Goal: Transaction & Acquisition: Purchase product/service

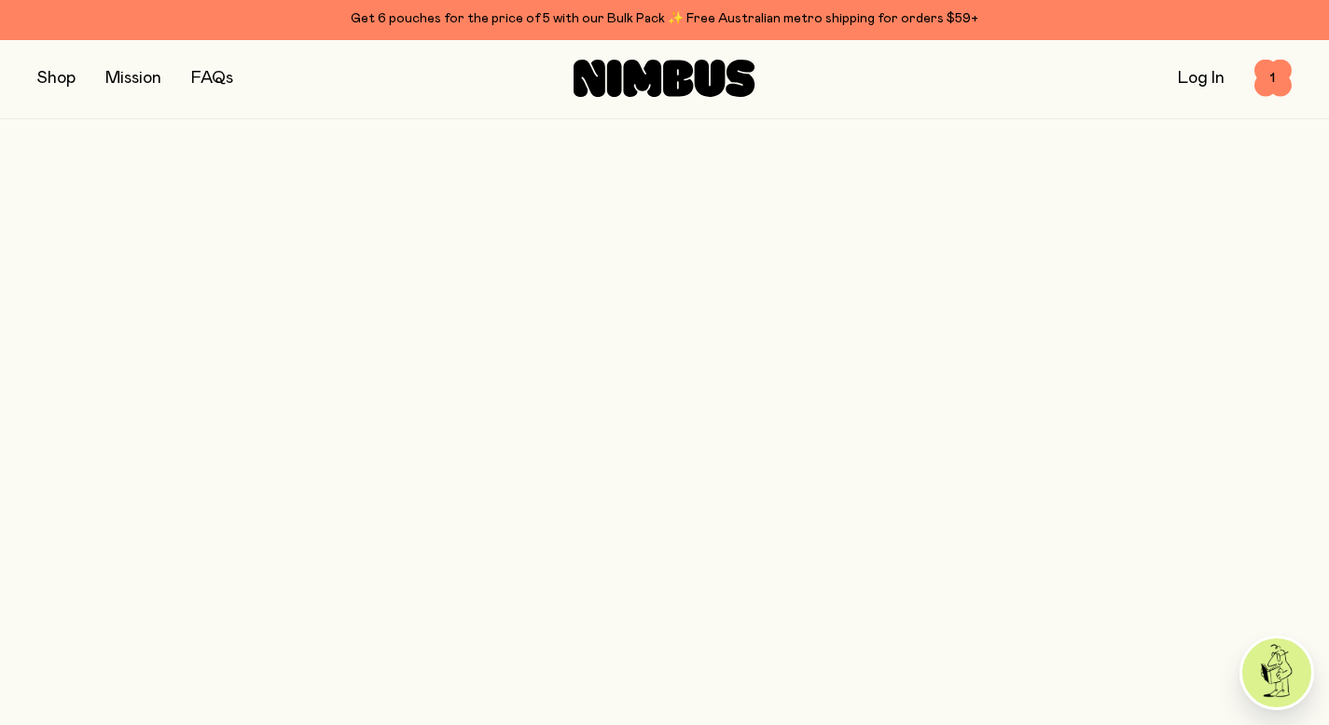
scroll to position [612, 0]
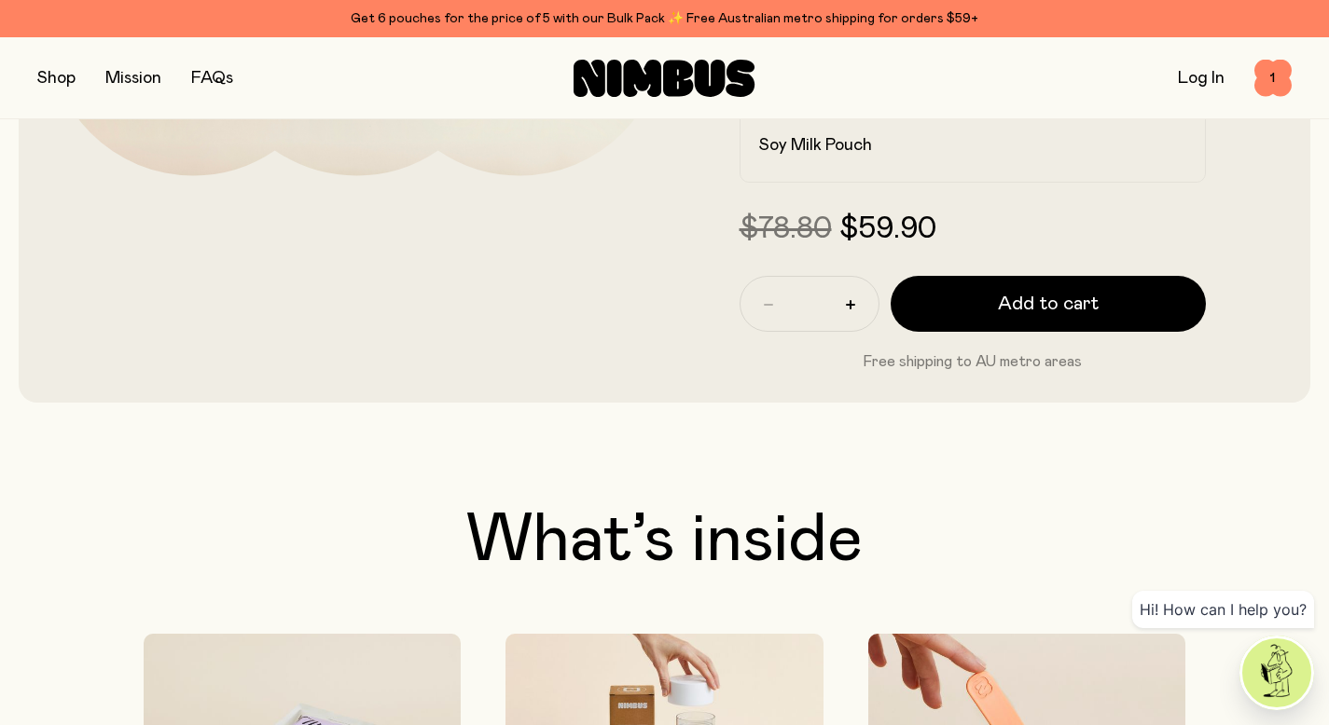
click at [56, 76] on button "button" at bounding box center [56, 78] width 38 height 26
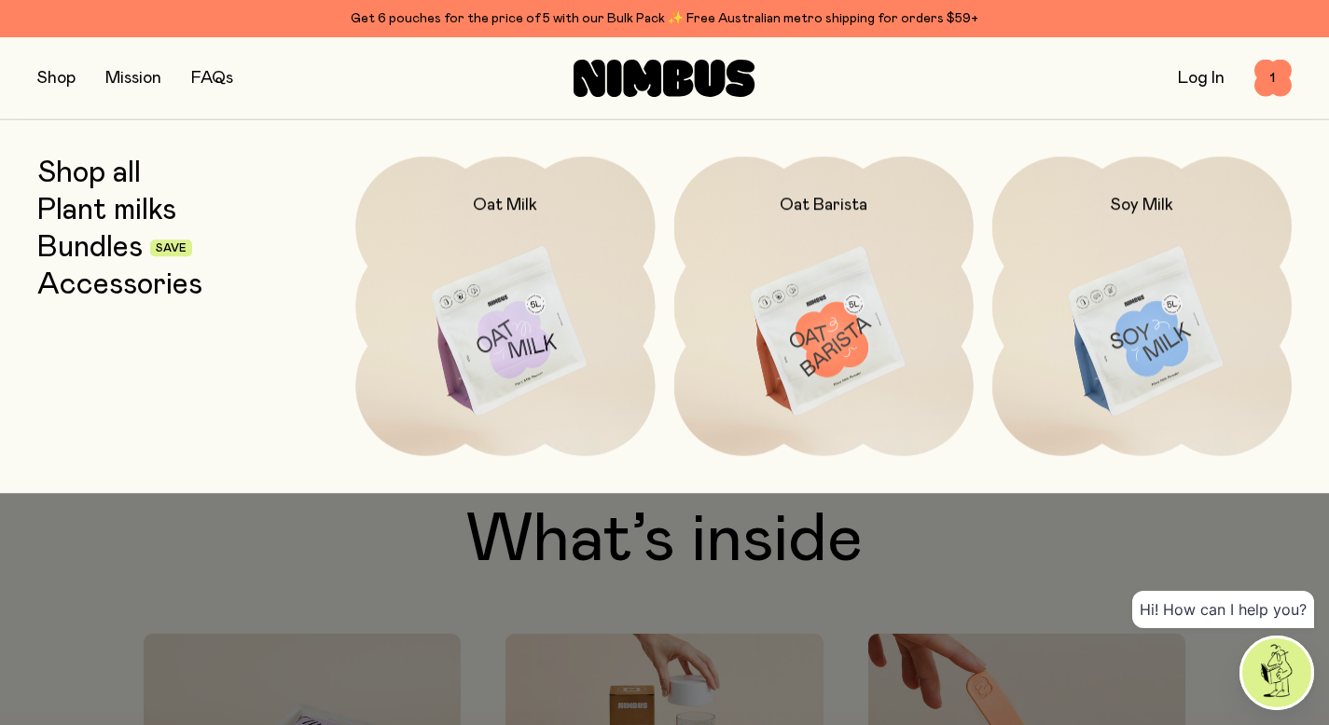
click at [97, 174] on link "Shop all" at bounding box center [88, 174] width 103 height 34
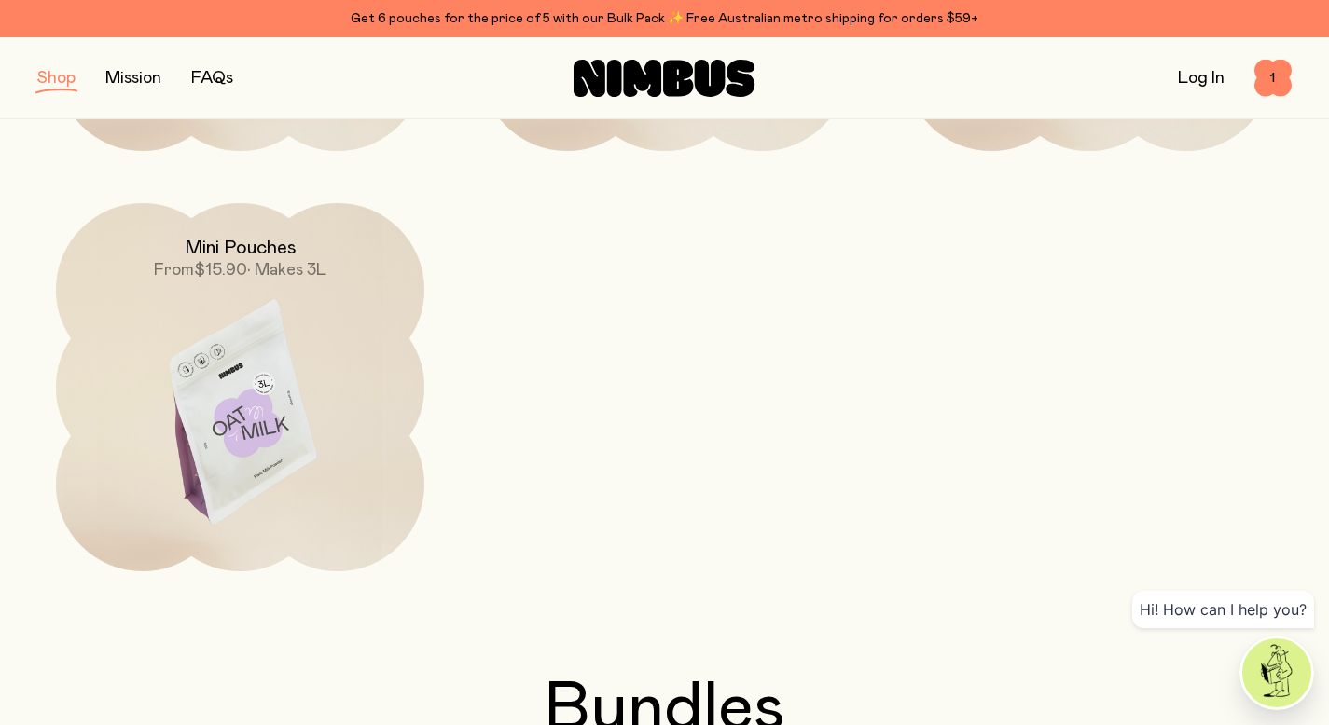
scroll to position [613, 0]
click at [252, 359] on img at bounding box center [240, 419] width 368 height 433
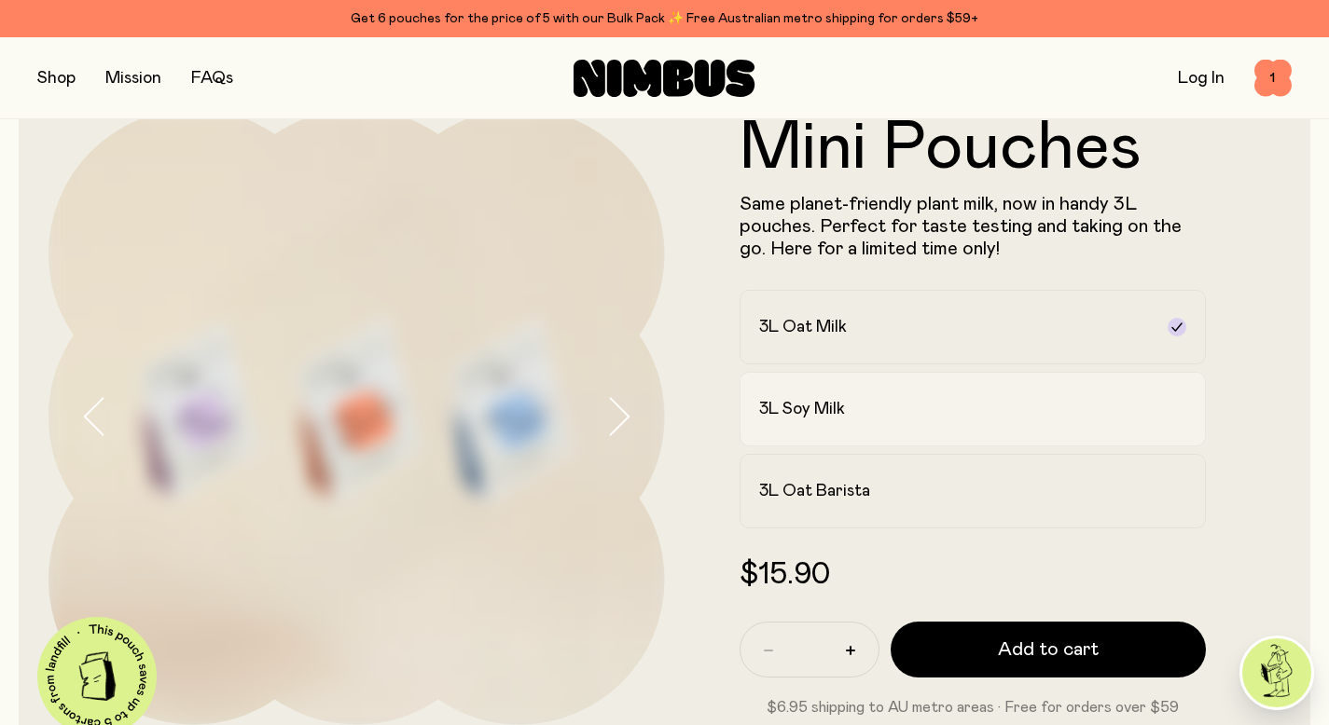
scroll to position [106, 0]
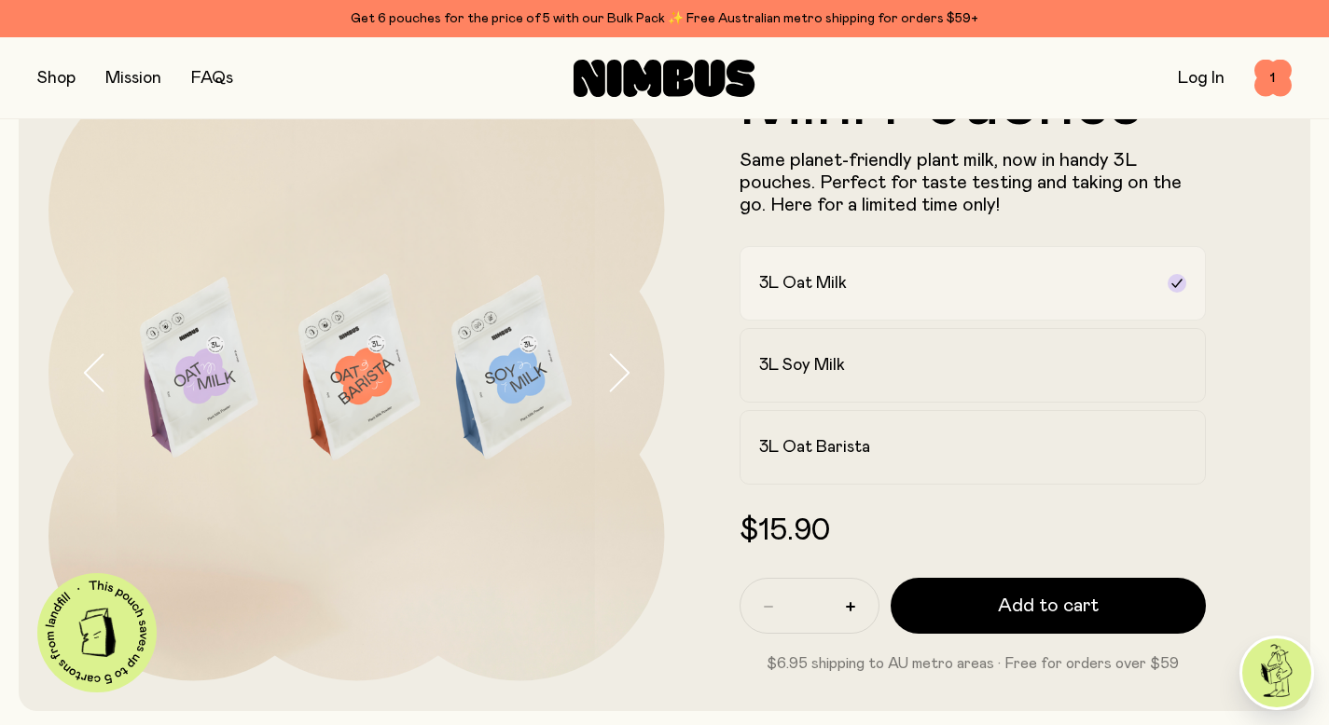
click at [847, 288] on h2 "3L Oat Milk" at bounding box center [803, 283] width 88 height 22
click at [843, 374] on h2 "3L Soy Milk" at bounding box center [802, 365] width 86 height 22
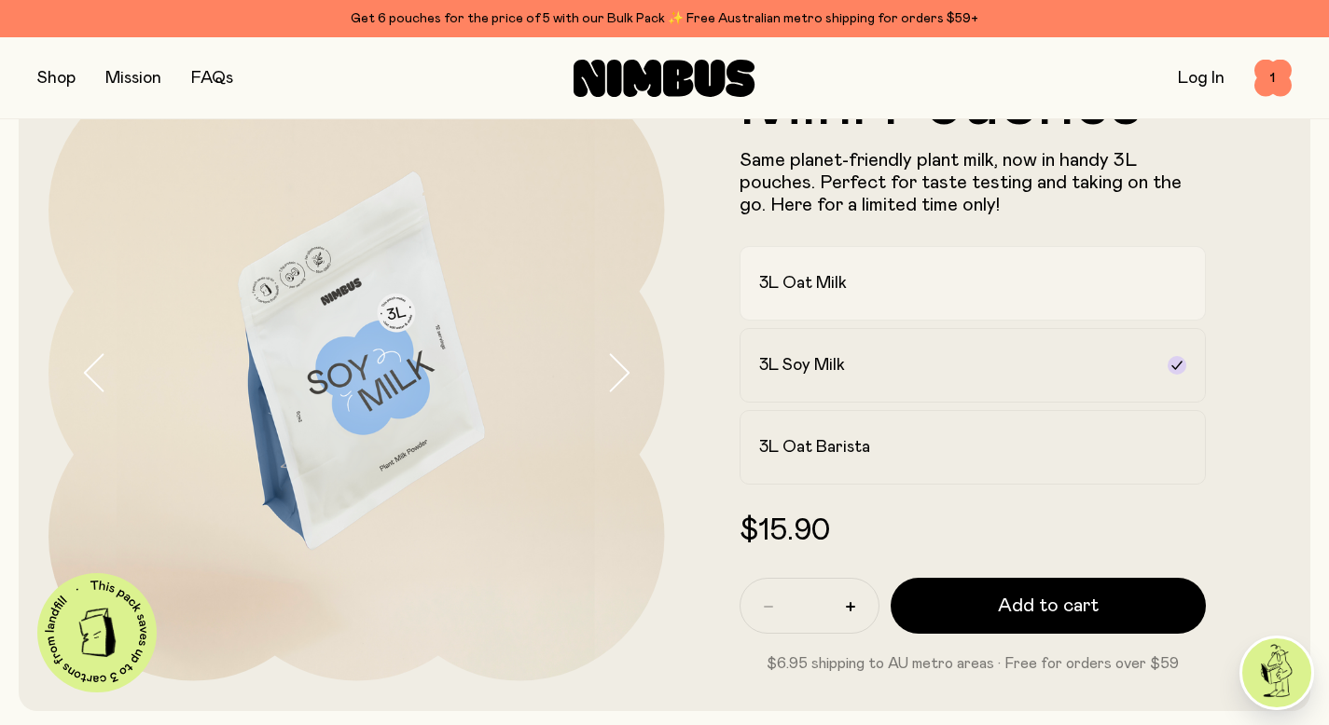
click at [870, 291] on div "3L Oat Milk" at bounding box center [956, 283] width 394 height 22
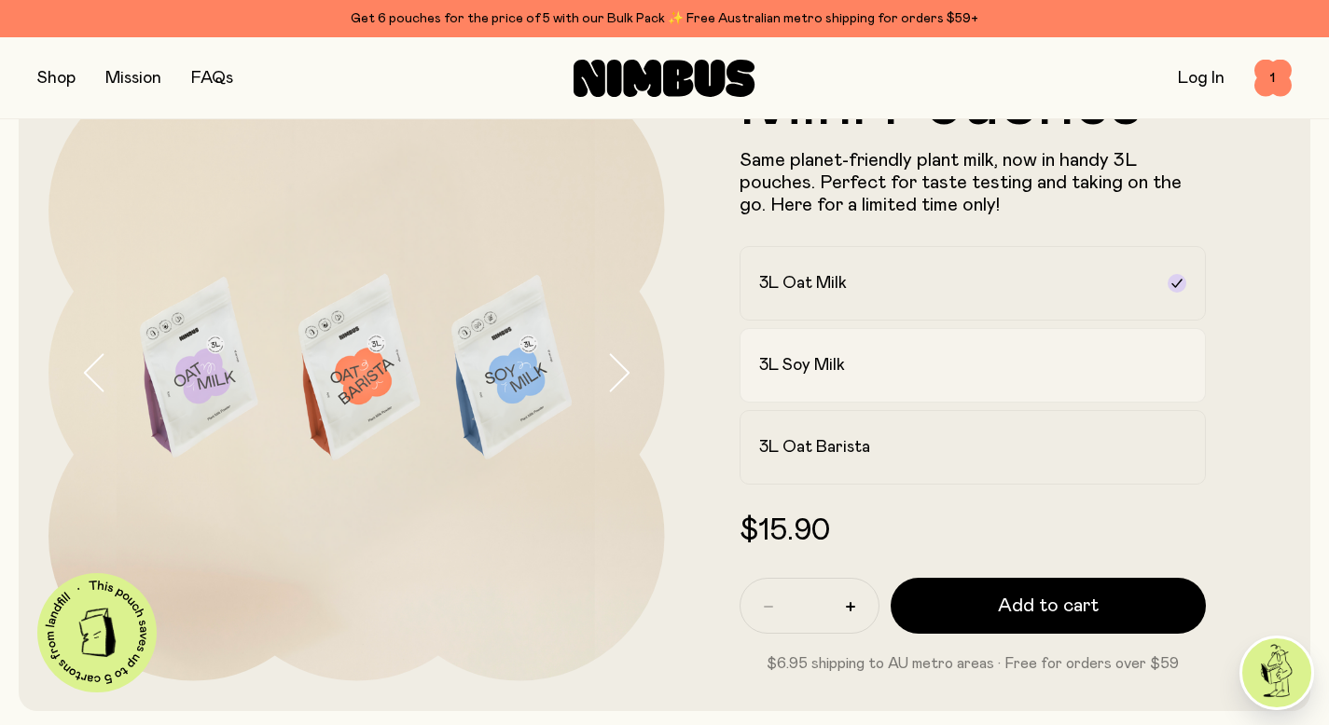
click at [869, 352] on label "3L Soy Milk" at bounding box center [972, 365] width 467 height 75
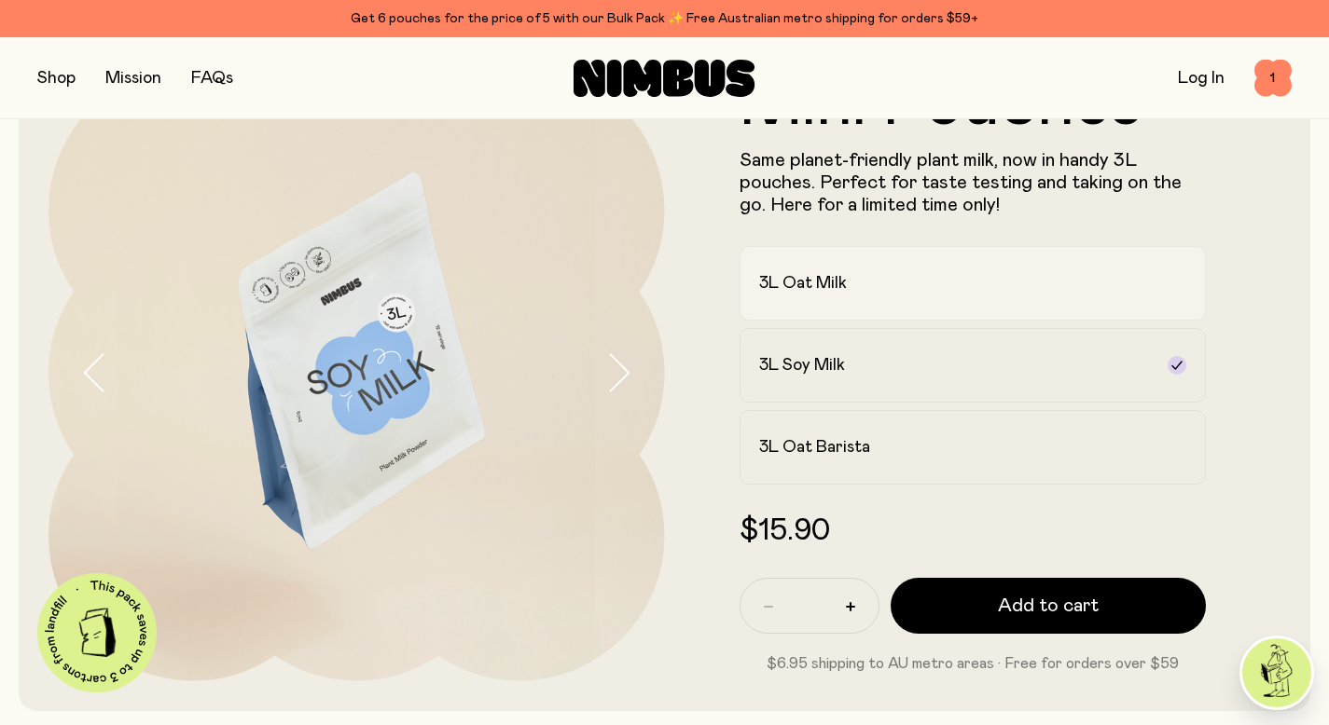
click at [878, 290] on div "3L Oat Milk" at bounding box center [956, 283] width 394 height 22
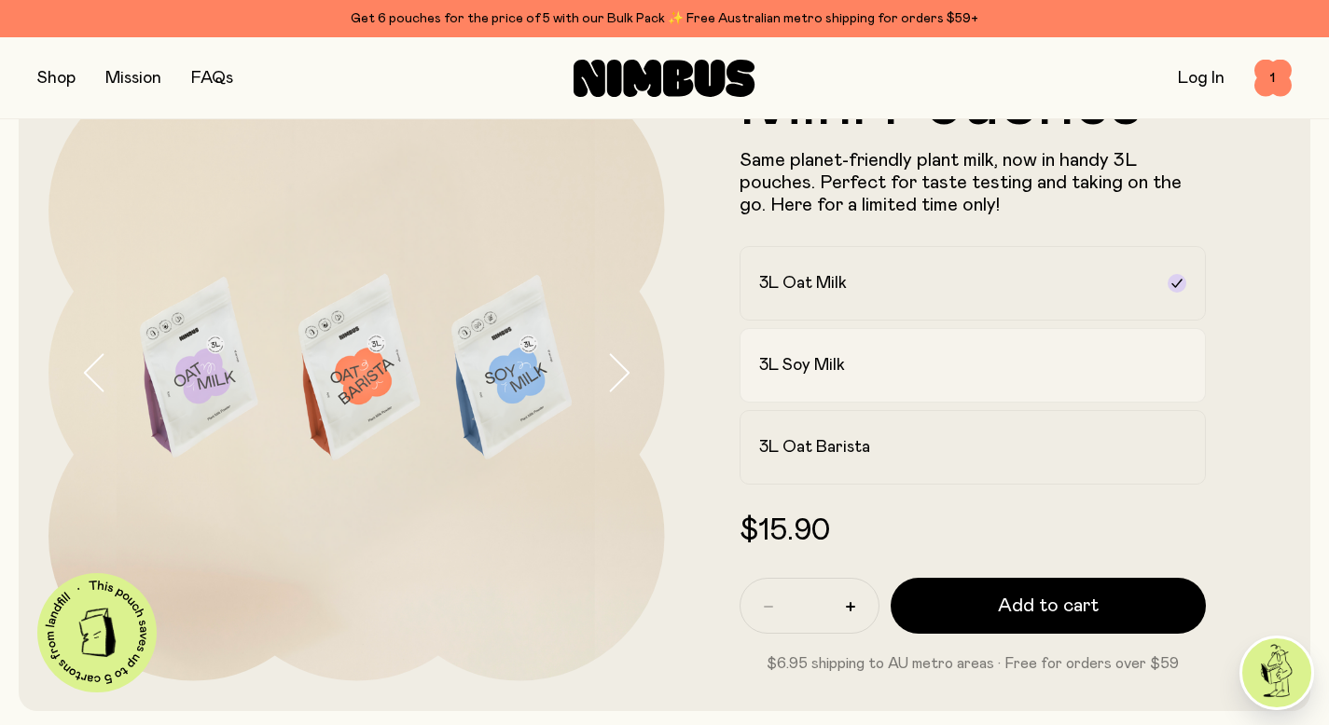
click at [870, 358] on div "3L Soy Milk" at bounding box center [956, 365] width 394 height 22
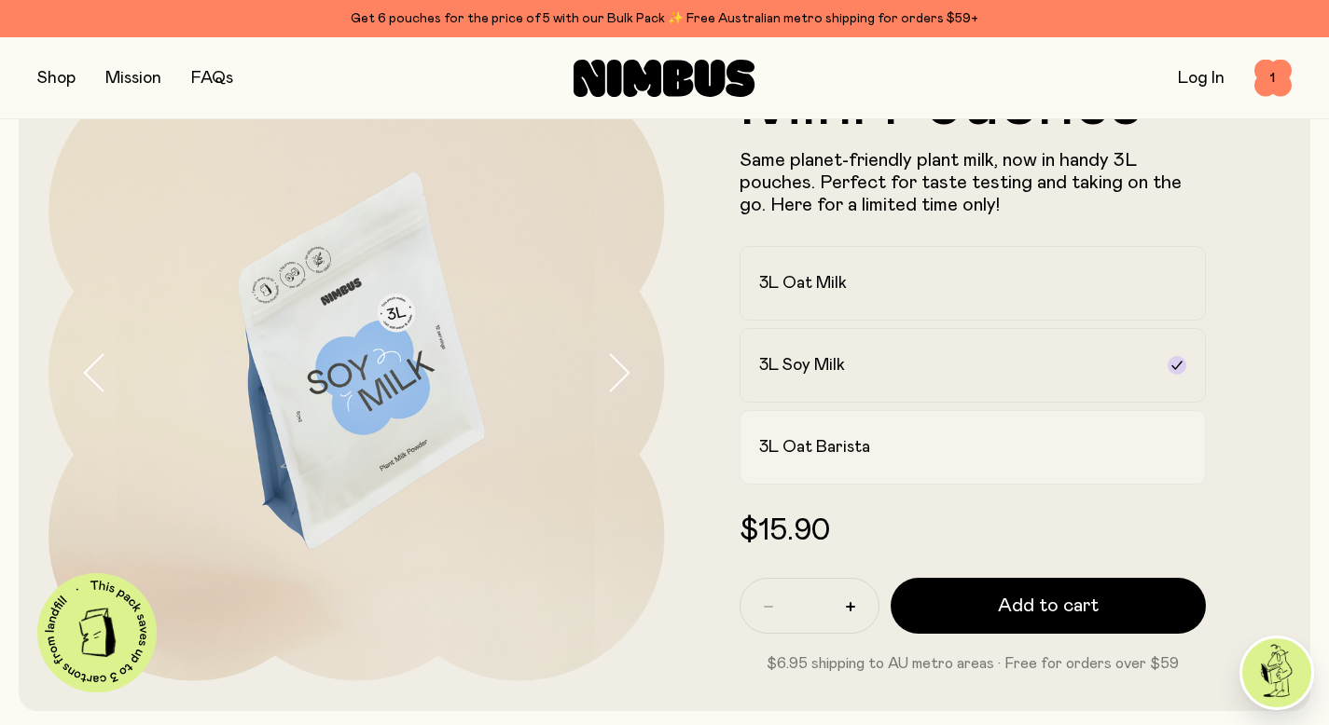
click at [856, 450] on h2 "3L Oat Barista" at bounding box center [814, 447] width 111 height 22
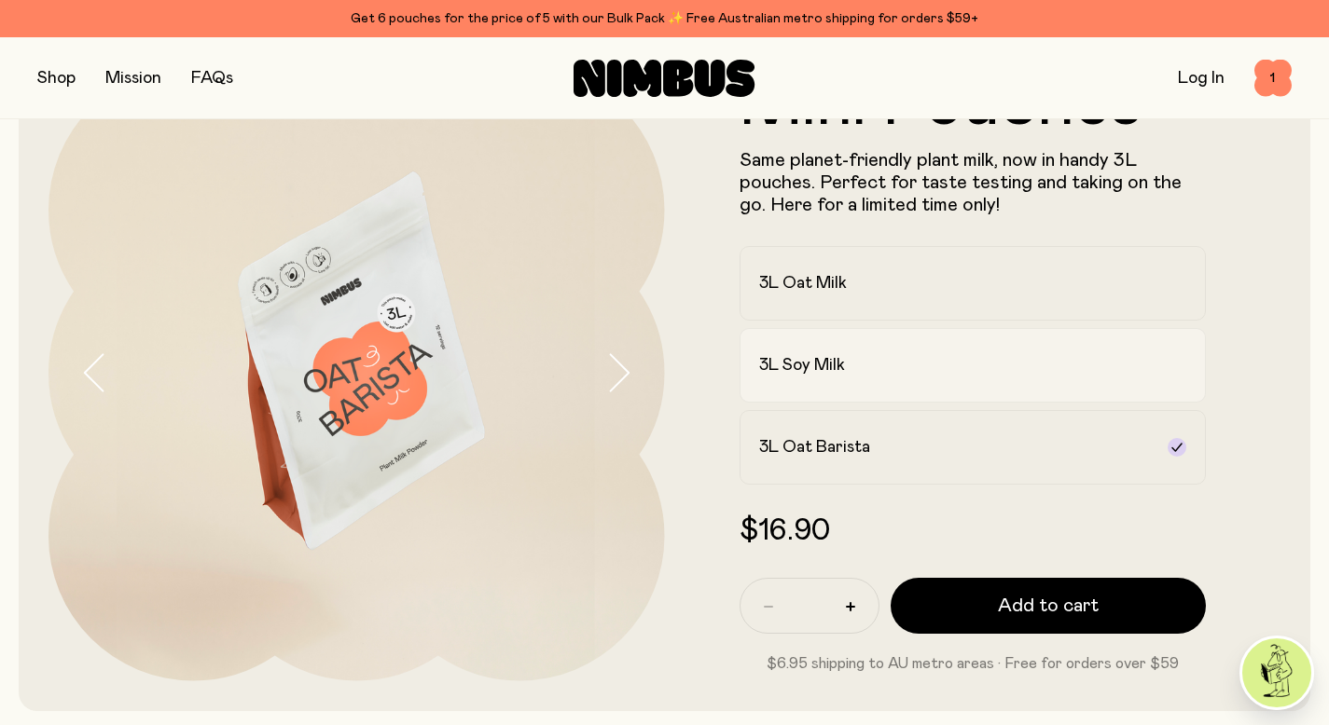
click at [864, 379] on label "3L Soy Milk" at bounding box center [972, 365] width 467 height 75
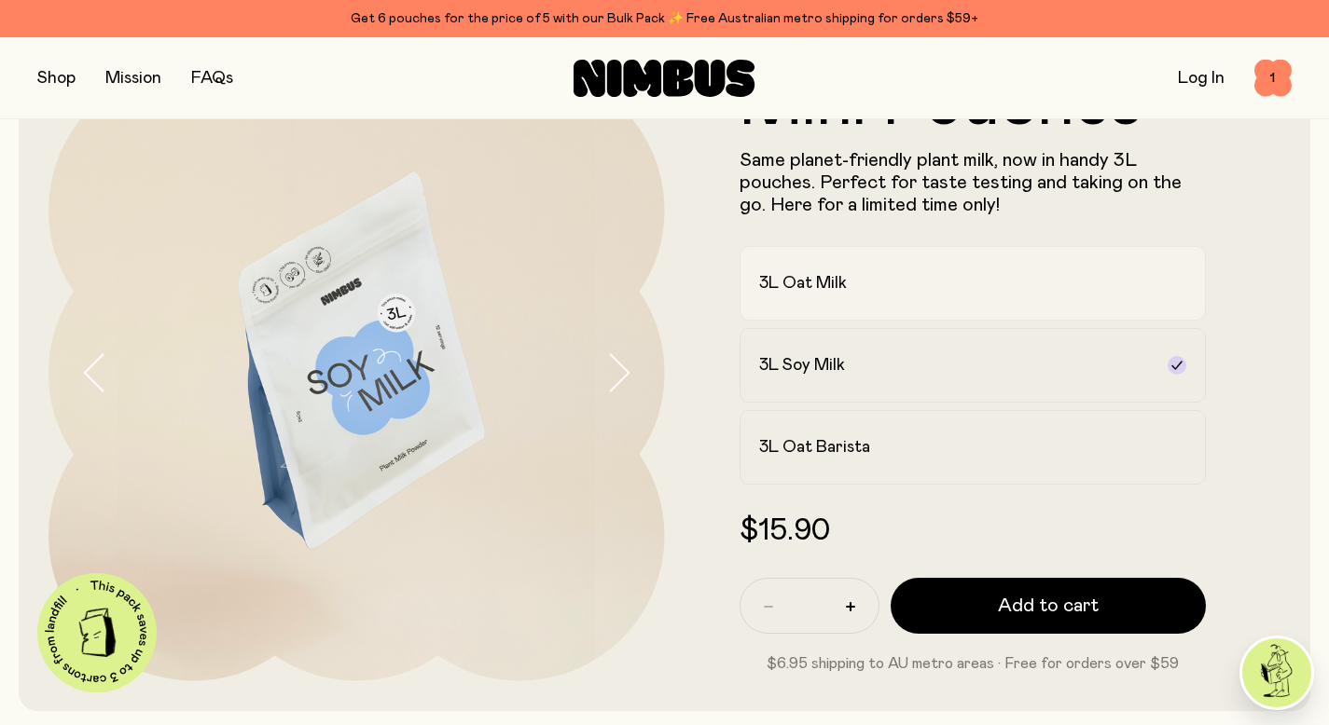
click at [869, 307] on label "3L Oat Milk" at bounding box center [972, 283] width 467 height 75
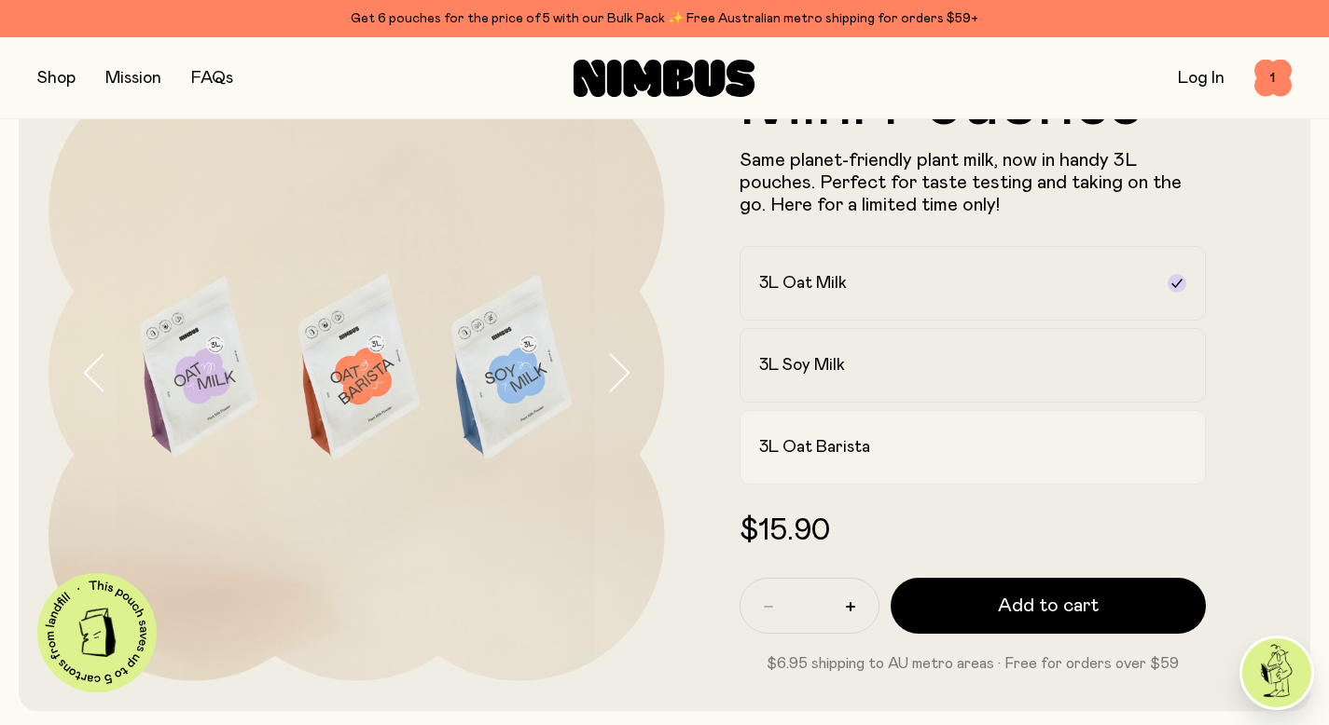
click at [848, 445] on h2 "3L Oat Barista" at bounding box center [814, 447] width 111 height 22
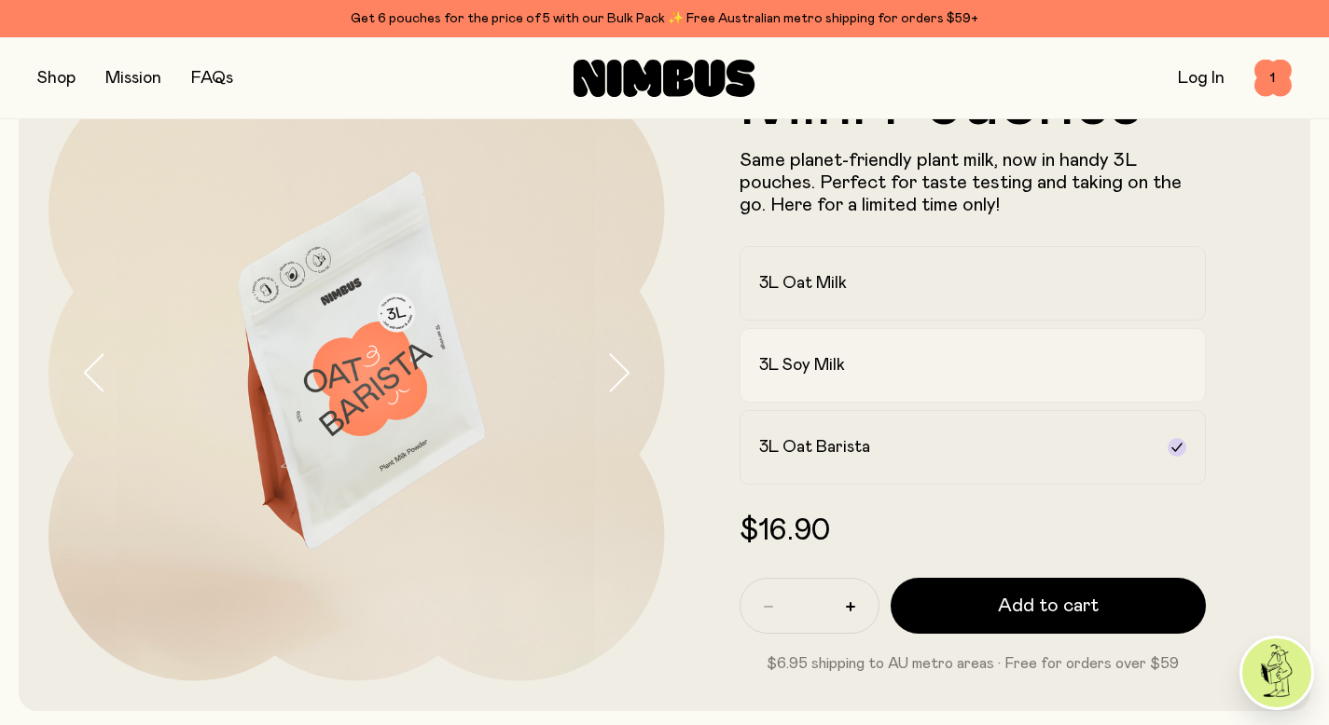
click at [848, 367] on div "3L Soy Milk" at bounding box center [956, 365] width 394 height 22
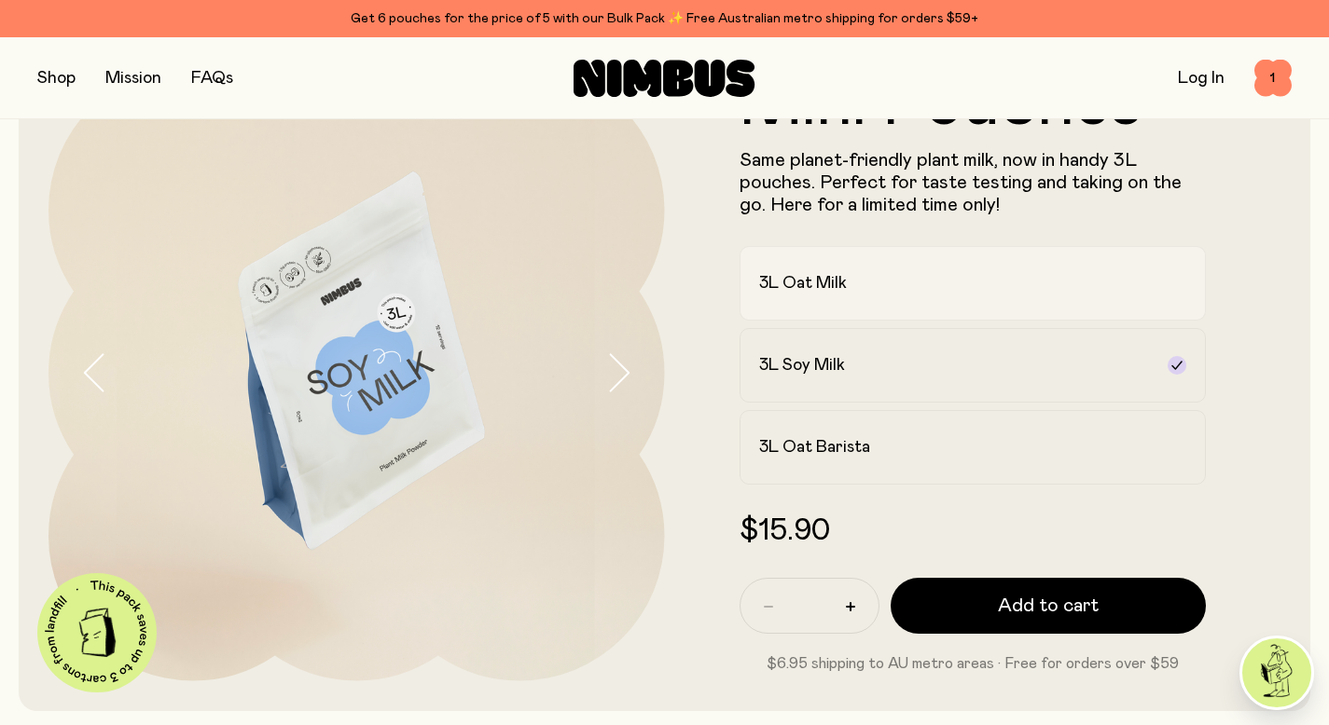
click at [862, 318] on label "3L Oat Milk" at bounding box center [972, 283] width 467 height 75
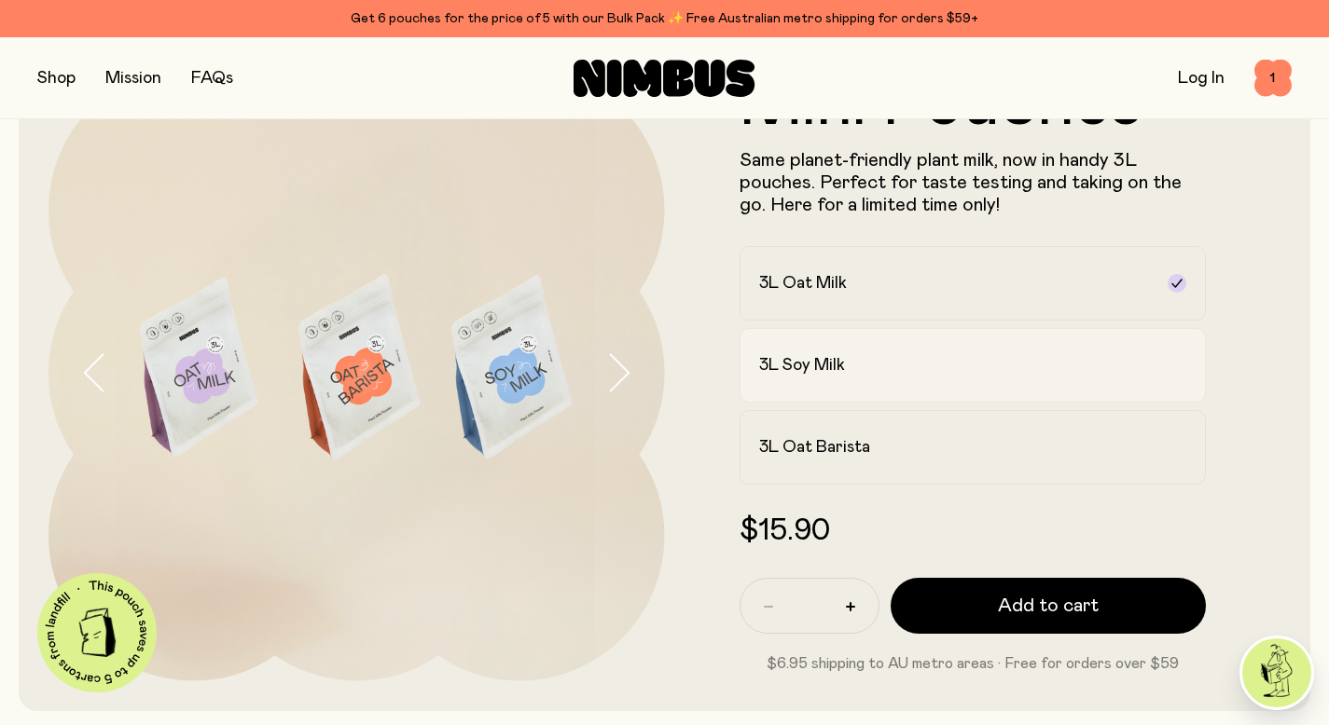
click at [862, 359] on div "3L Soy Milk" at bounding box center [956, 365] width 394 height 22
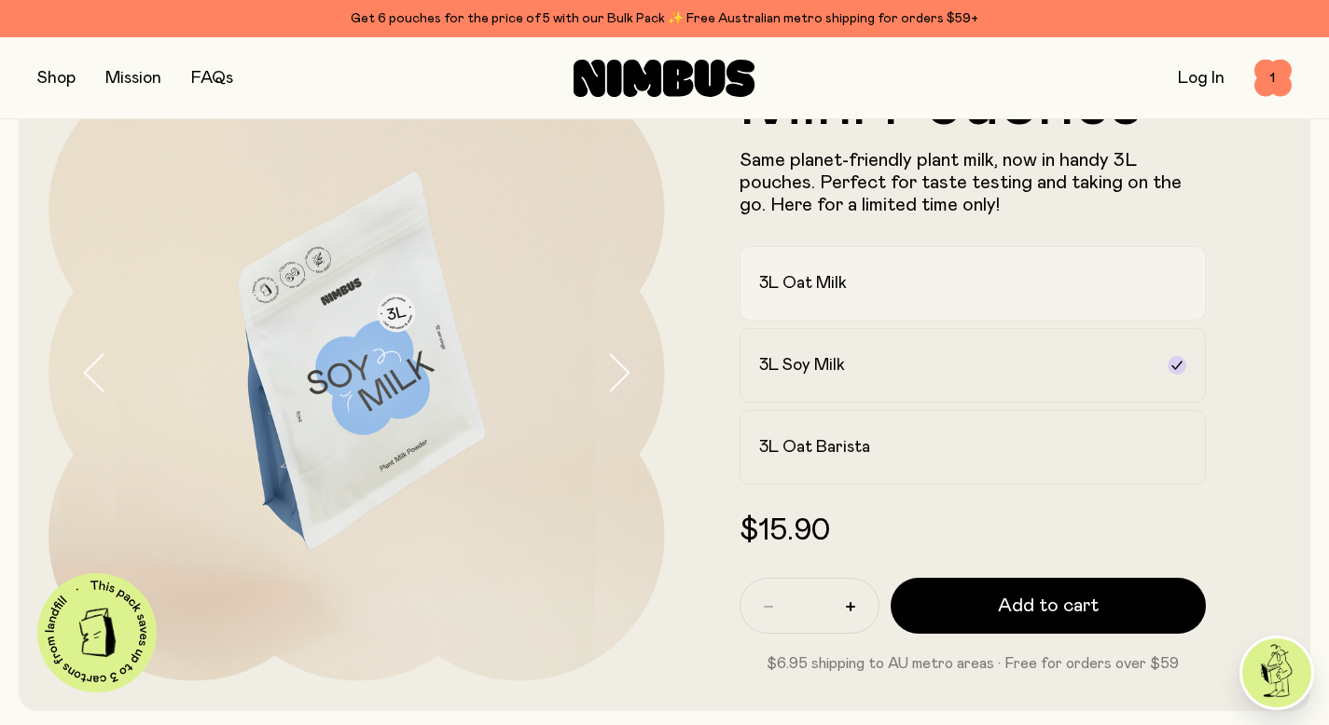
click at [862, 304] on label "3L Oat Milk" at bounding box center [972, 283] width 467 height 75
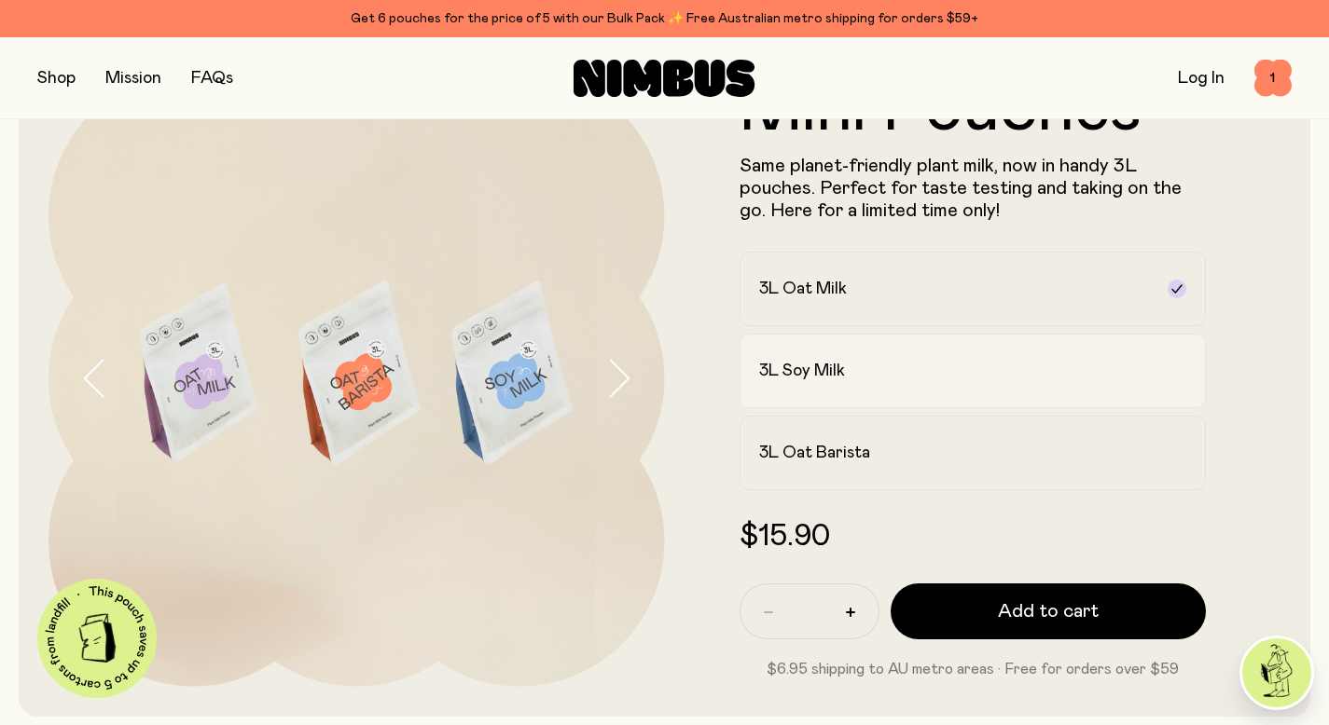
scroll to position [196, 0]
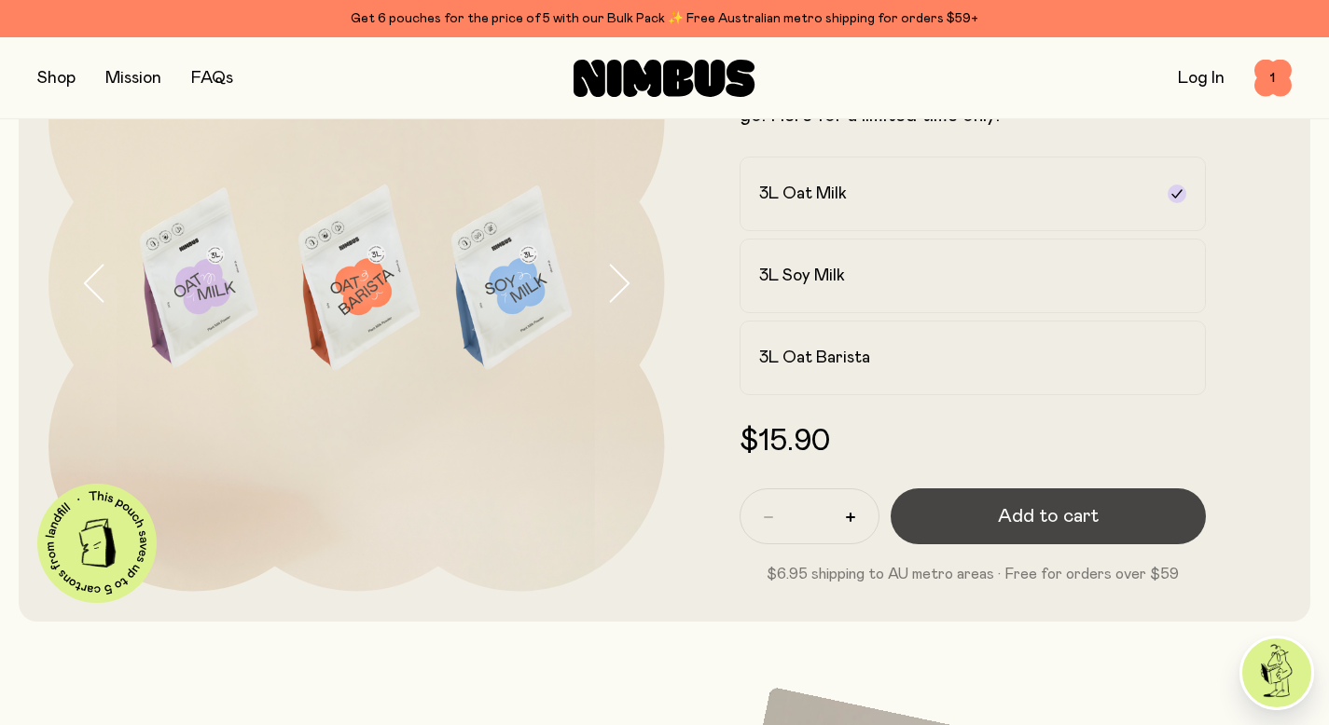
click at [1002, 515] on span "Add to cart" at bounding box center [1048, 516] width 101 height 26
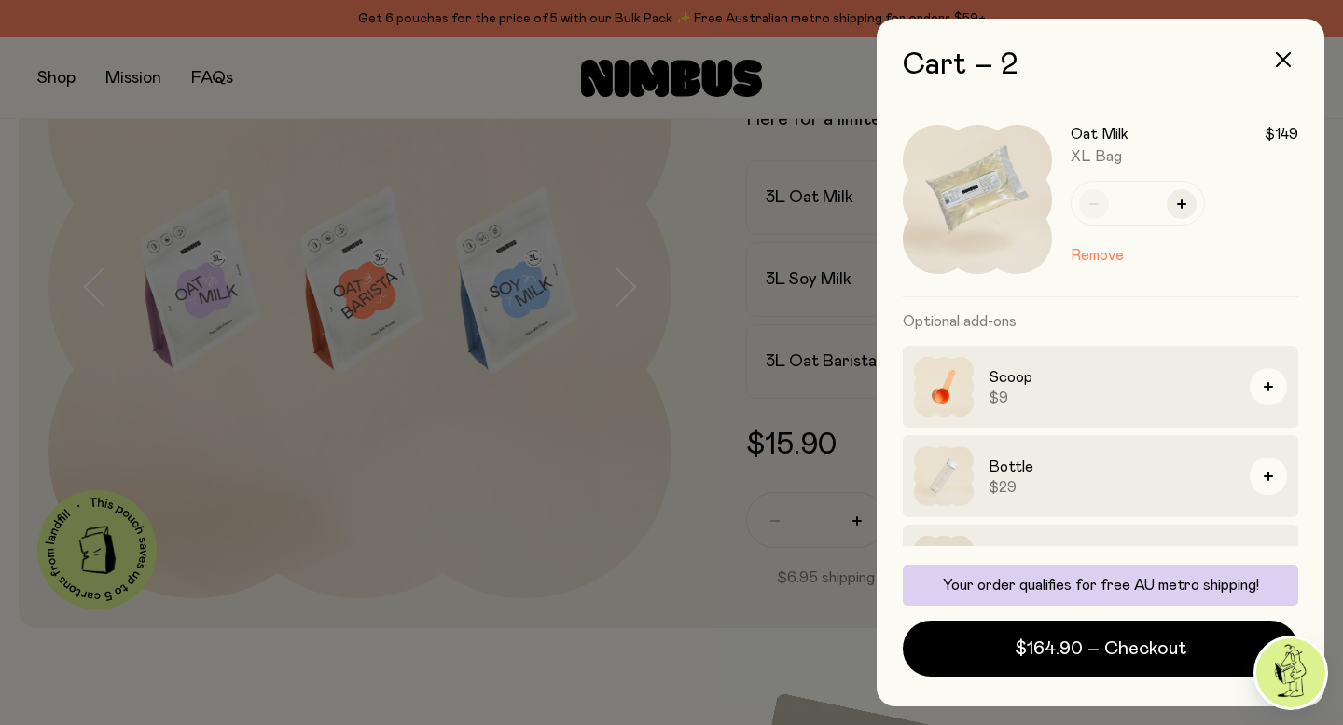
scroll to position [276, 0]
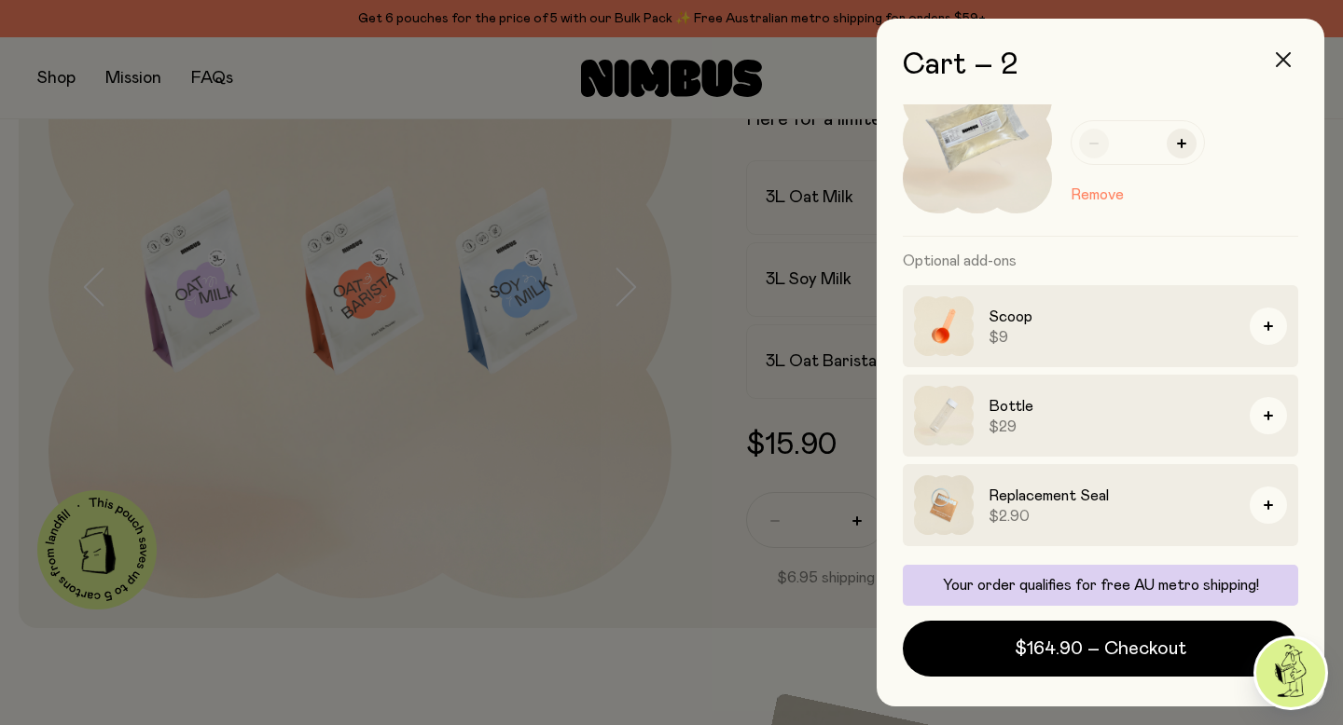
click at [1283, 53] on icon "button" at bounding box center [1282, 59] width 15 height 15
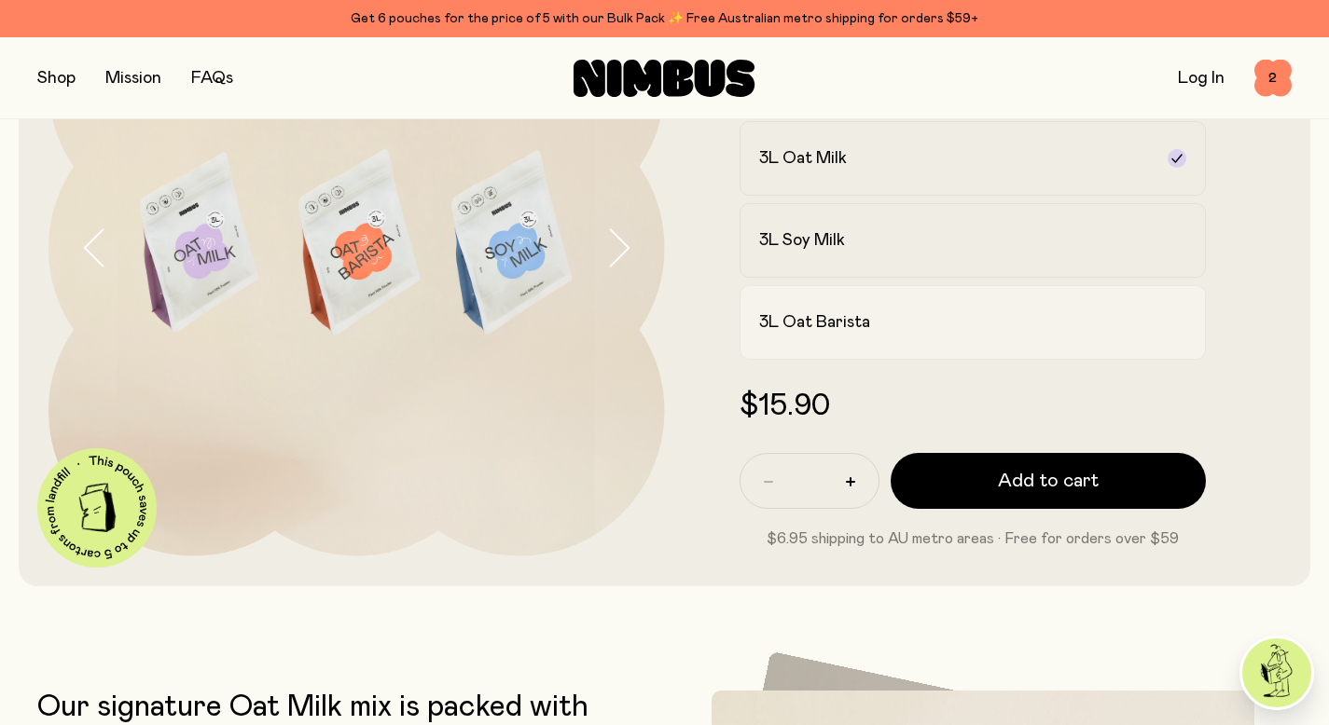
scroll to position [189, 0]
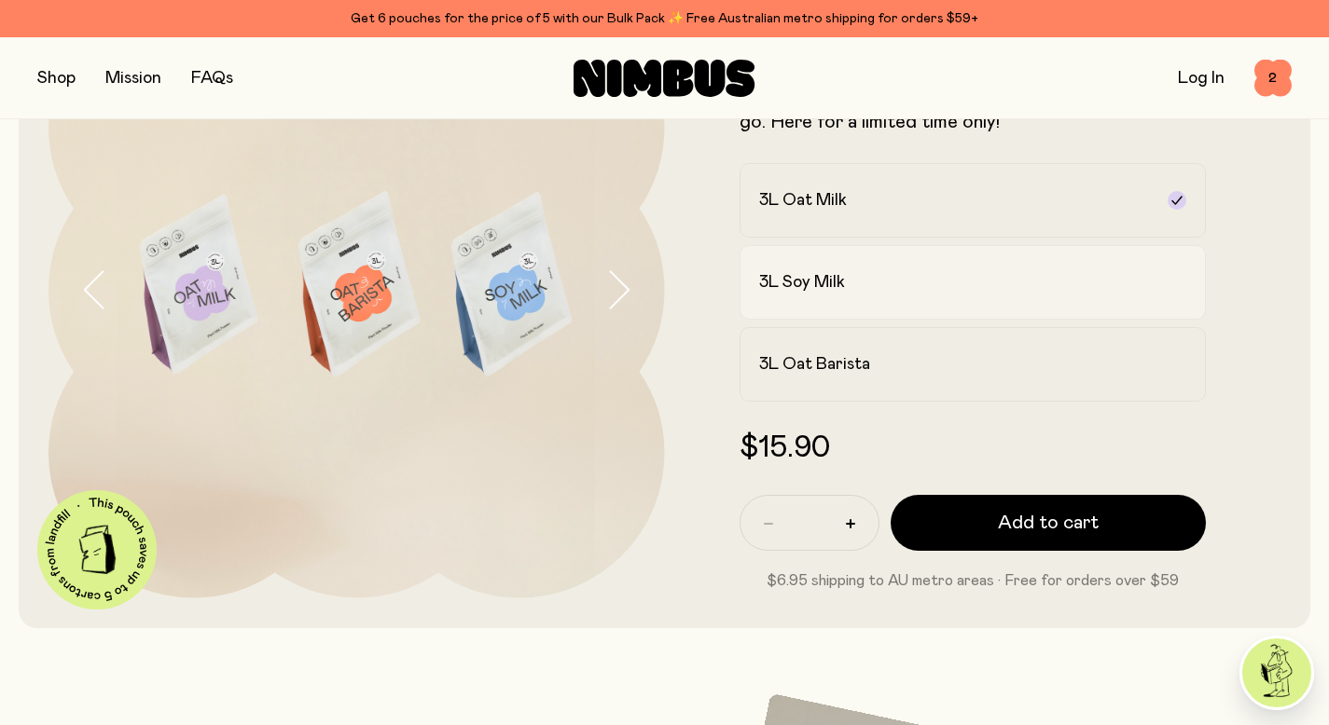
click at [925, 291] on div "3L Soy Milk" at bounding box center [956, 282] width 394 height 22
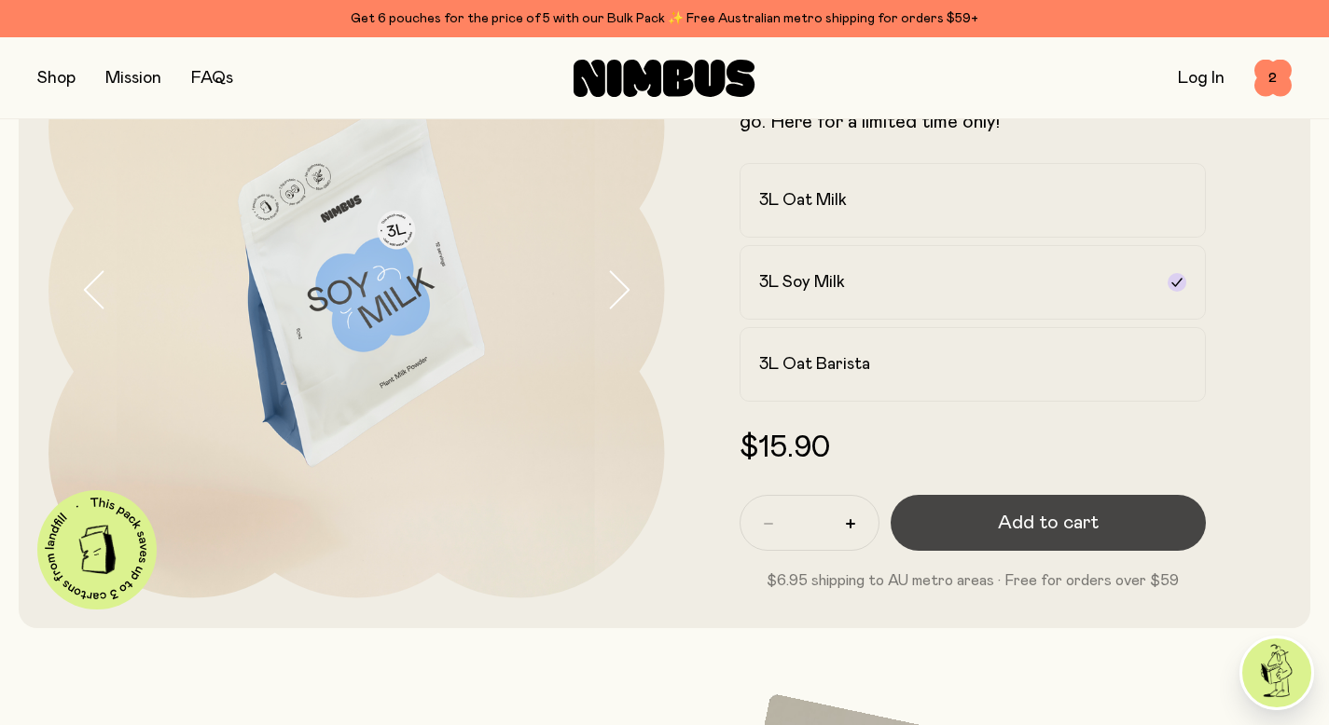
click at [1012, 528] on span "Add to cart" at bounding box center [1048, 523] width 101 height 26
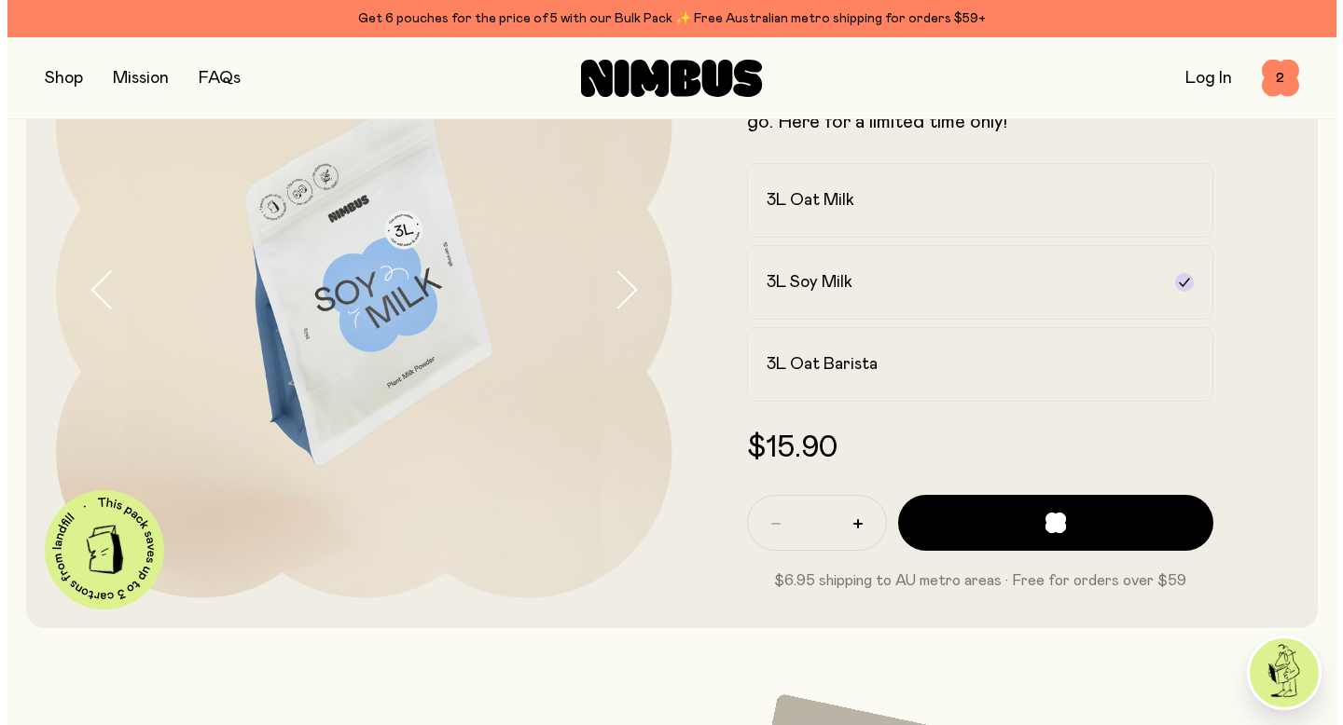
scroll to position [0, 0]
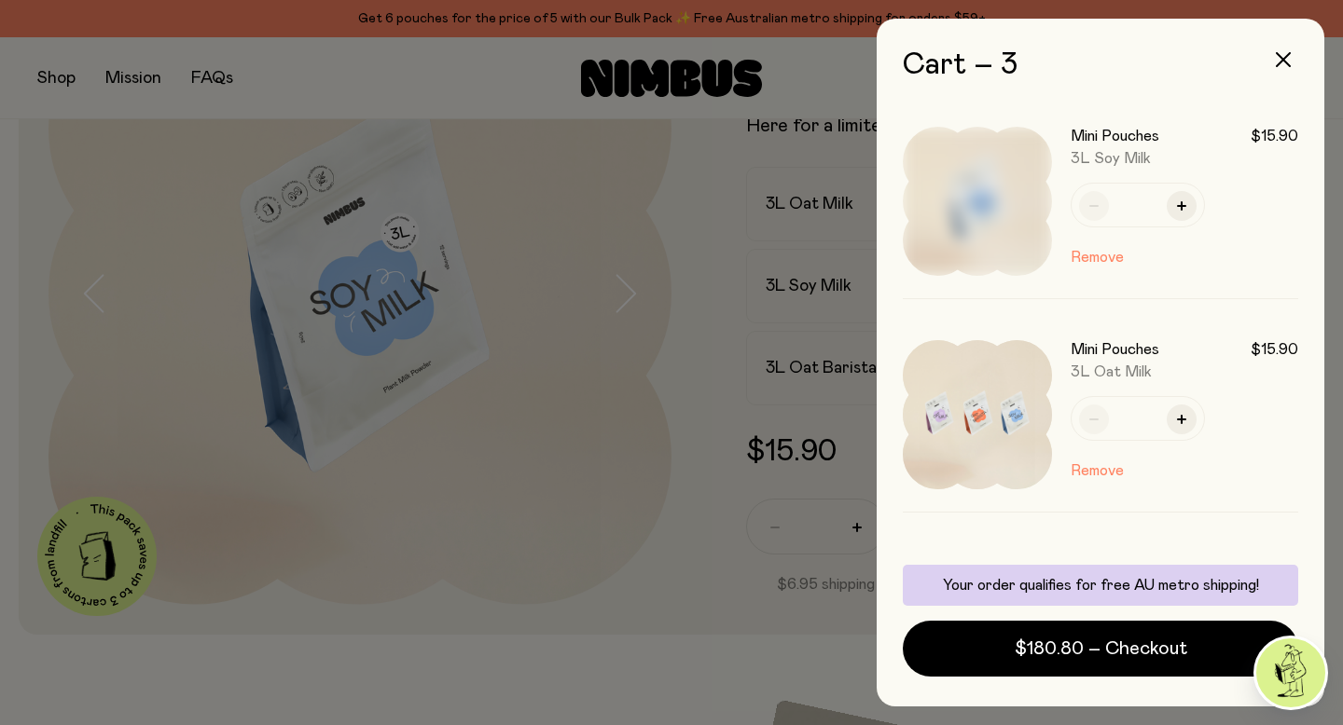
click at [62, 81] on div at bounding box center [671, 362] width 1343 height 725
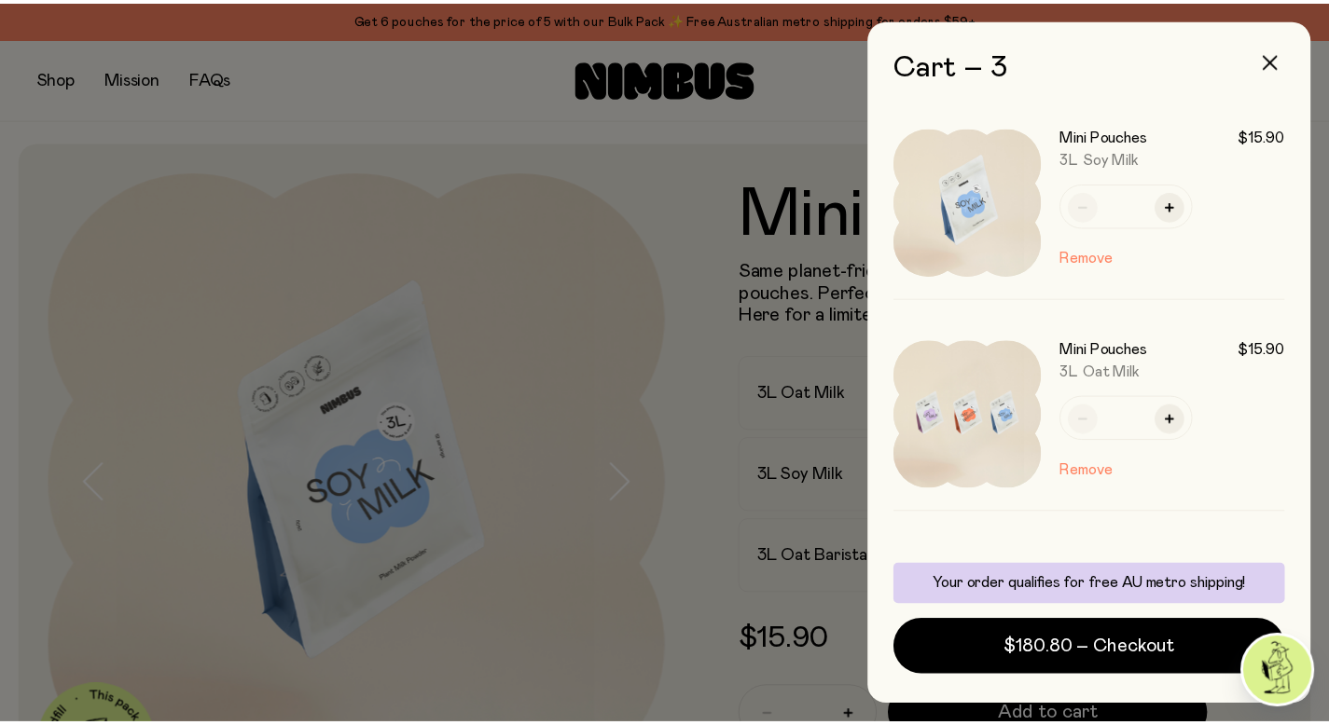
scroll to position [189, 0]
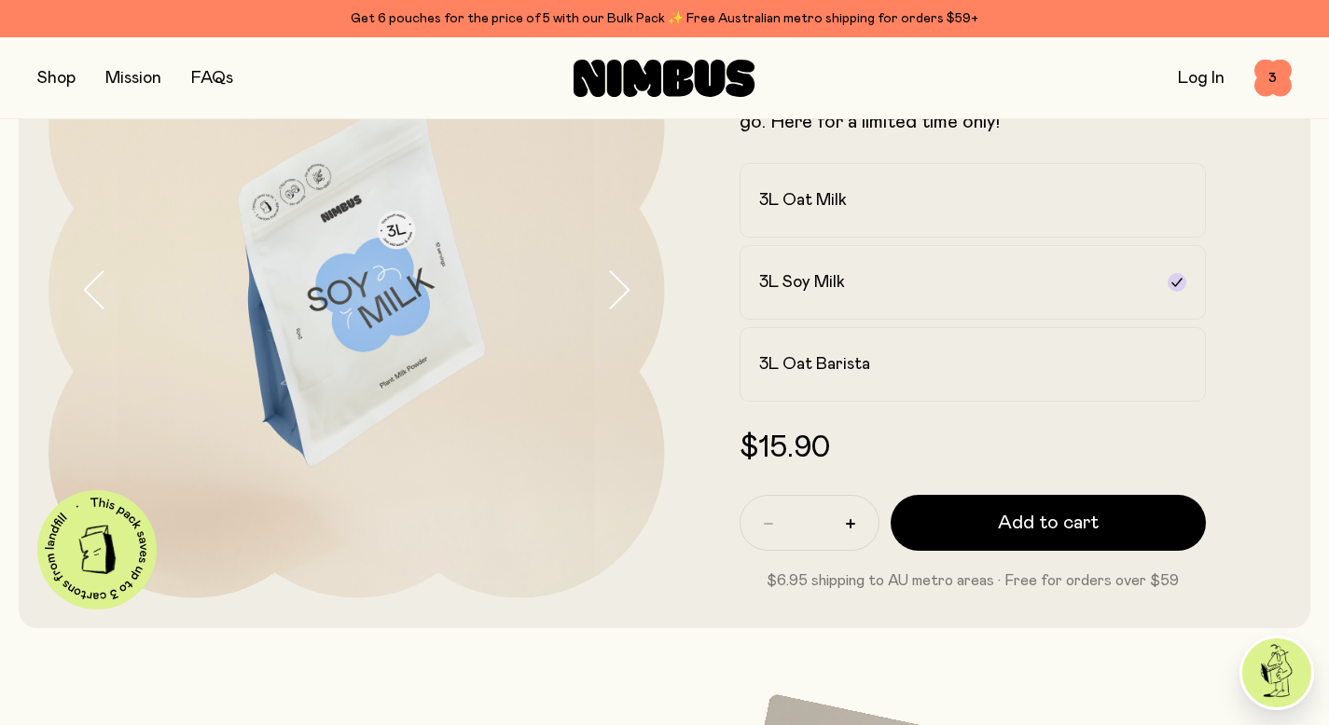
click at [53, 78] on button "button" at bounding box center [56, 78] width 38 height 26
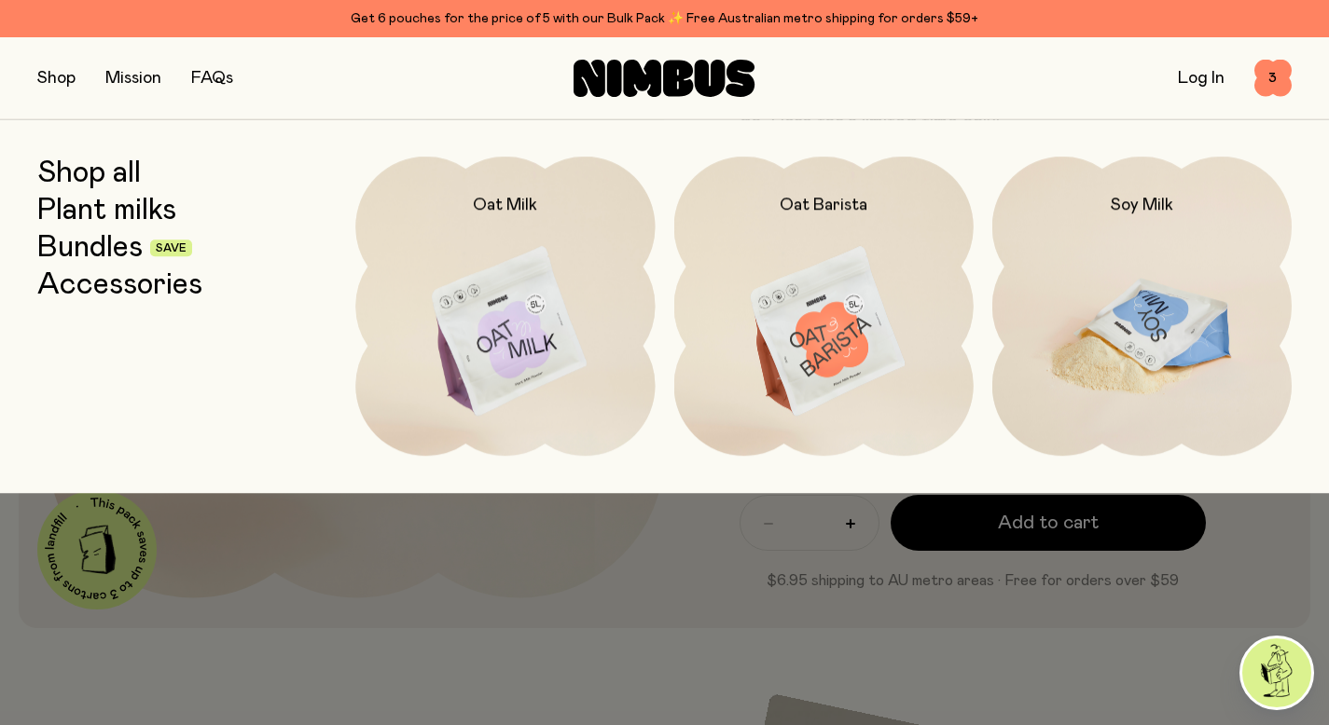
click at [1083, 335] on img at bounding box center [1141, 332] width 299 height 351
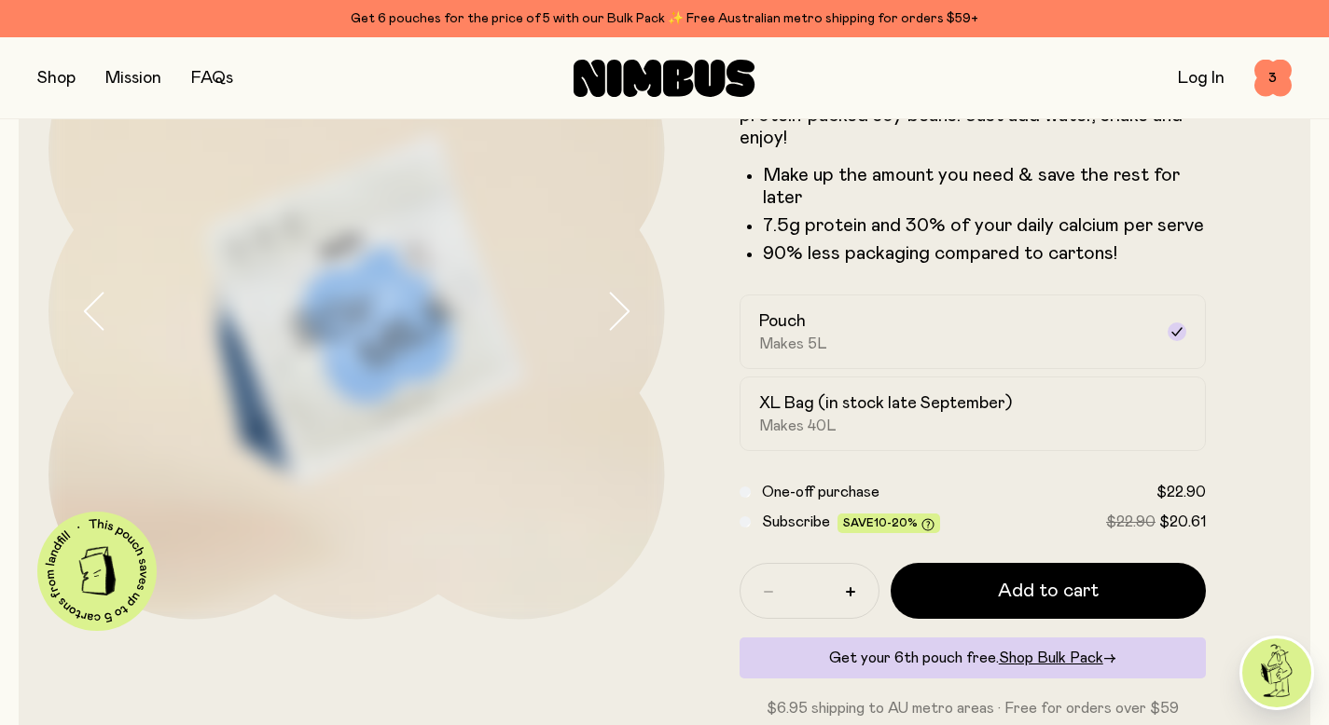
scroll to position [216, 0]
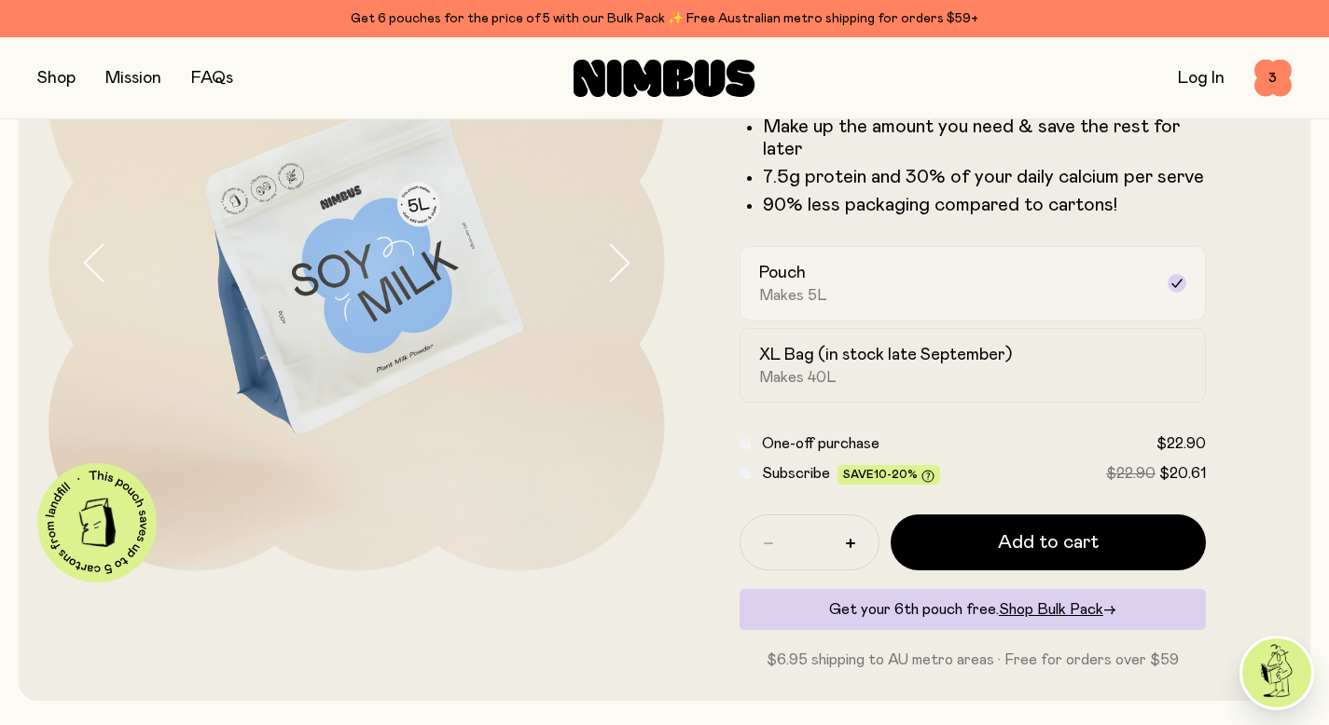
click at [946, 287] on div "Pouch Makes 5L" at bounding box center [956, 283] width 394 height 43
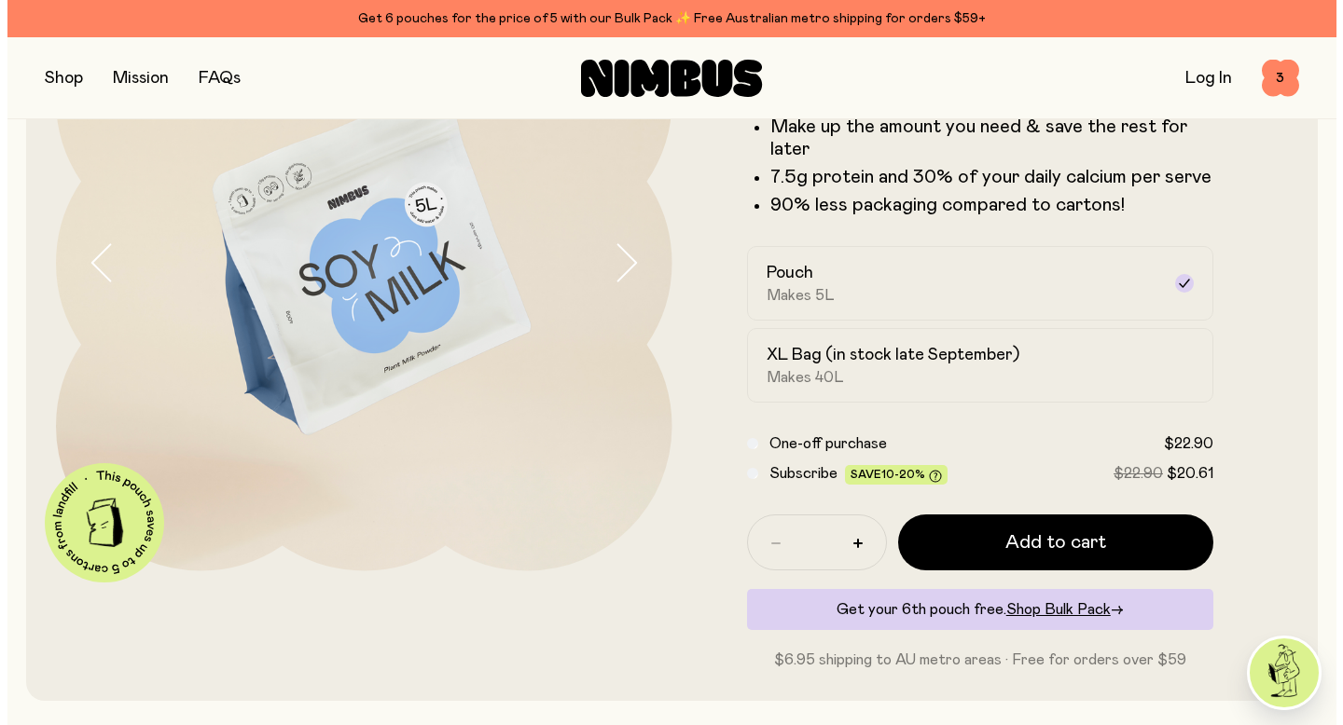
scroll to position [0, 0]
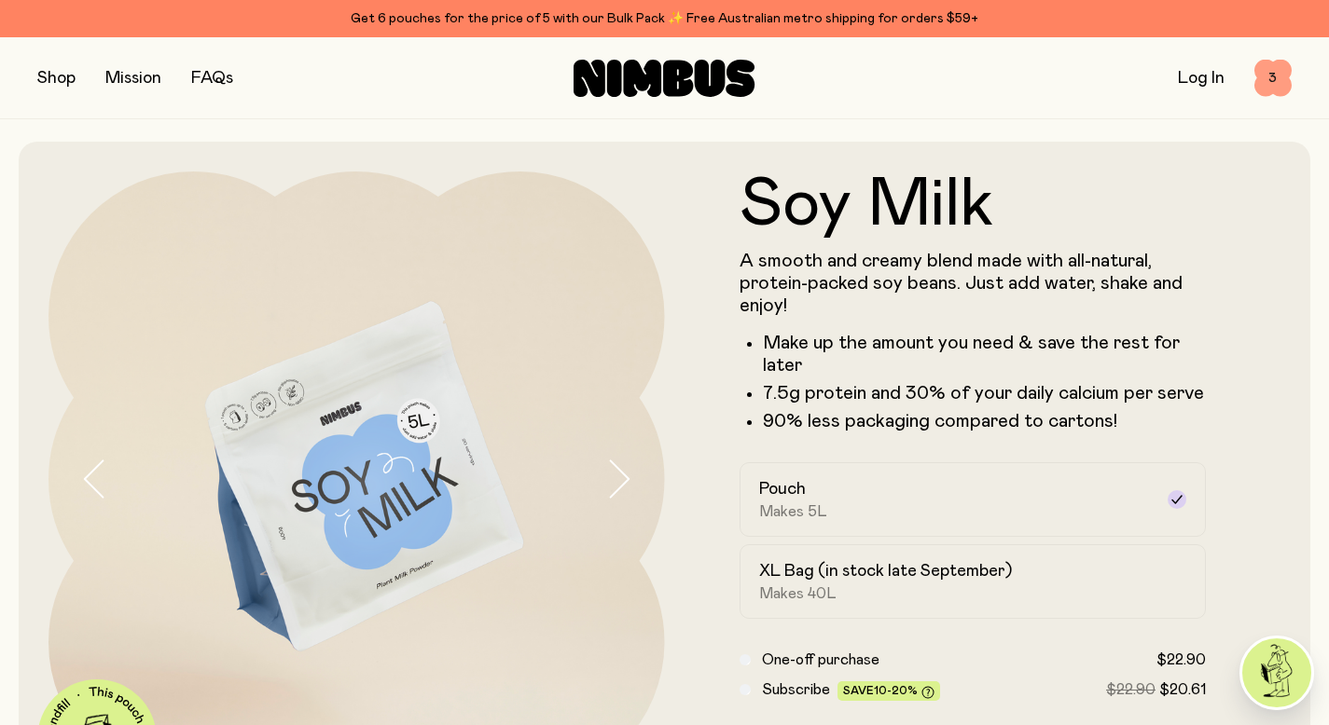
click at [1276, 72] on span "3" at bounding box center [1272, 78] width 37 height 37
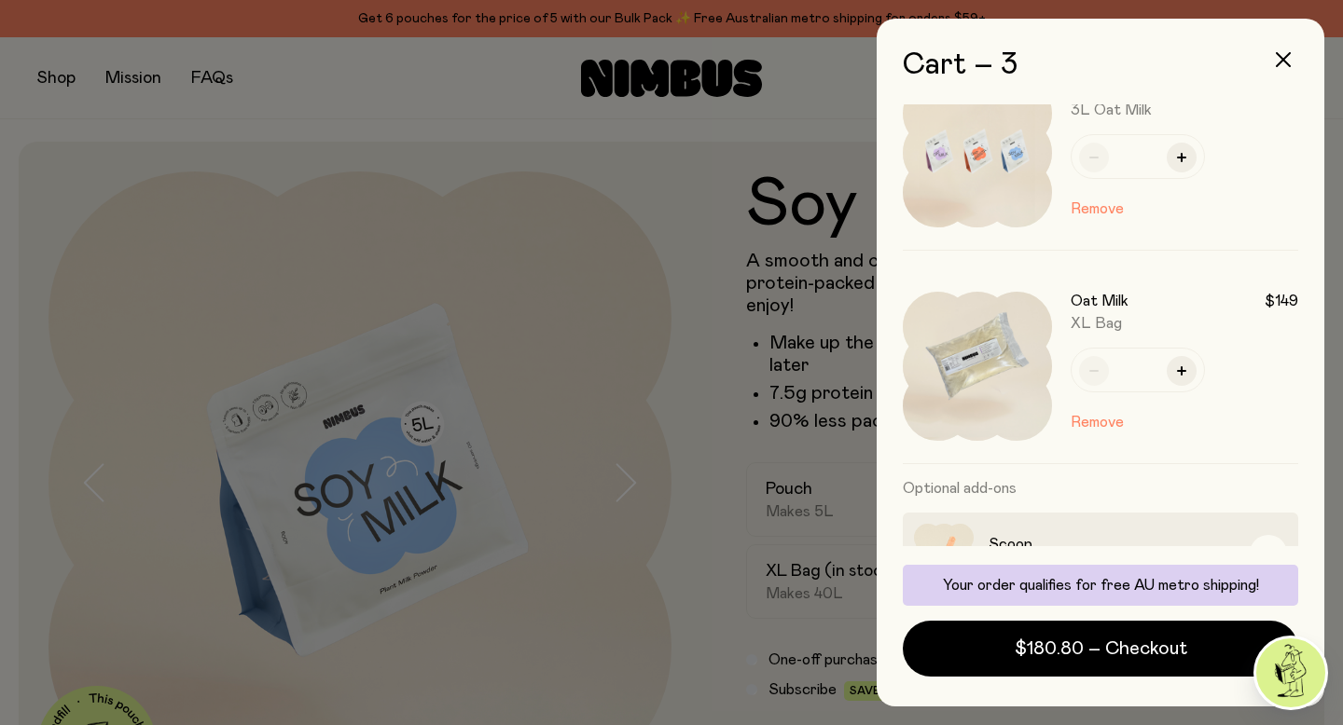
scroll to position [288, 0]
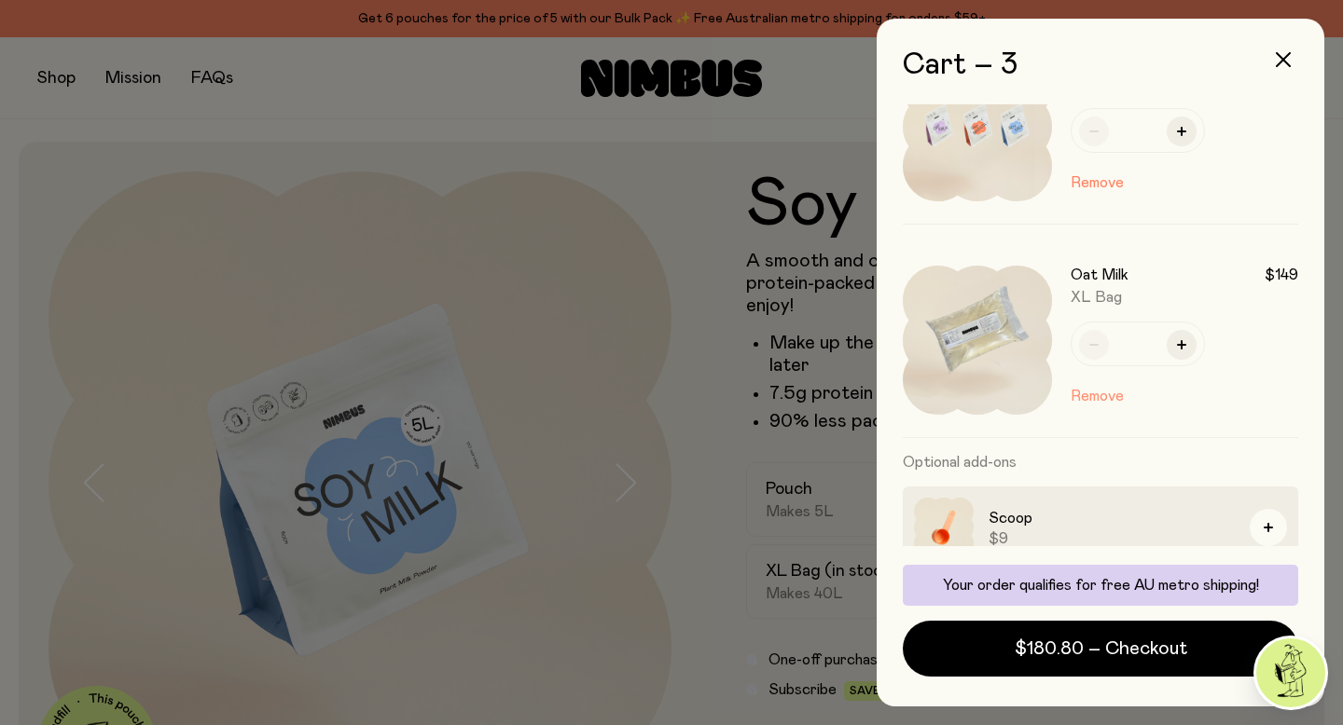
click at [1103, 399] on button "Remove" at bounding box center [1096, 396] width 53 height 22
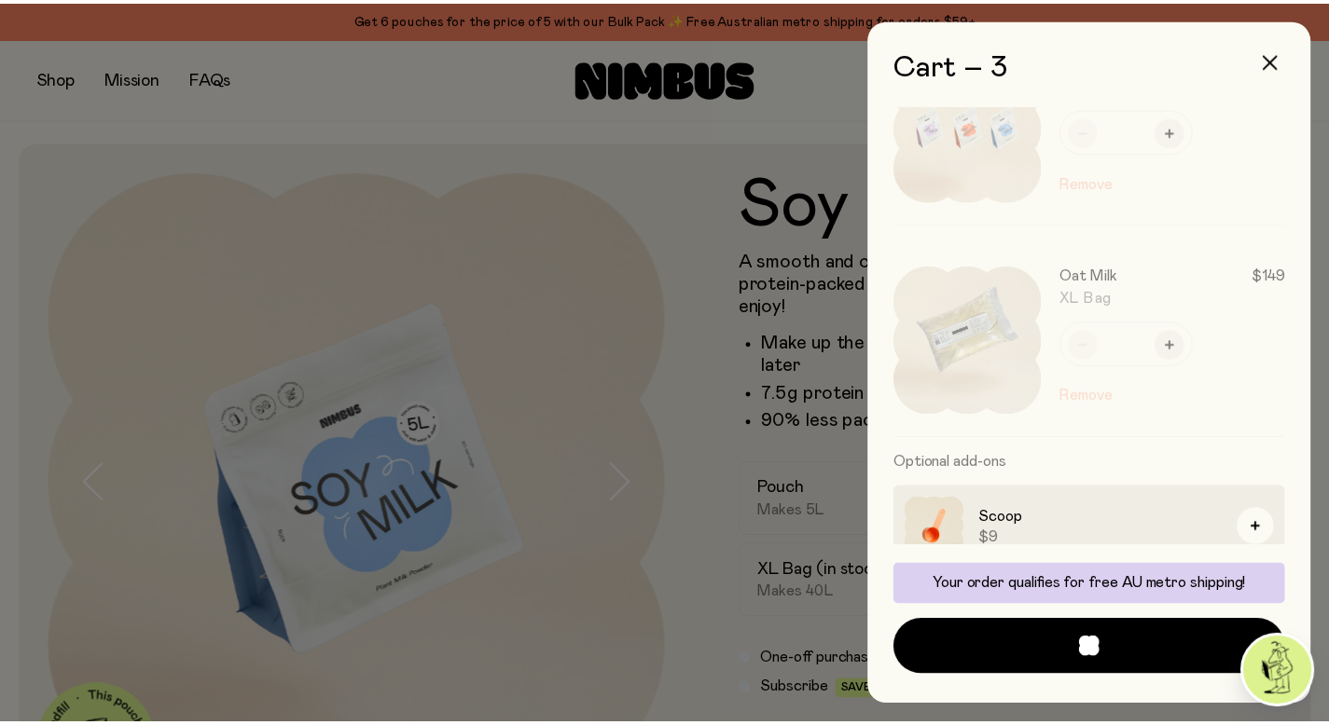
scroll to position [276, 0]
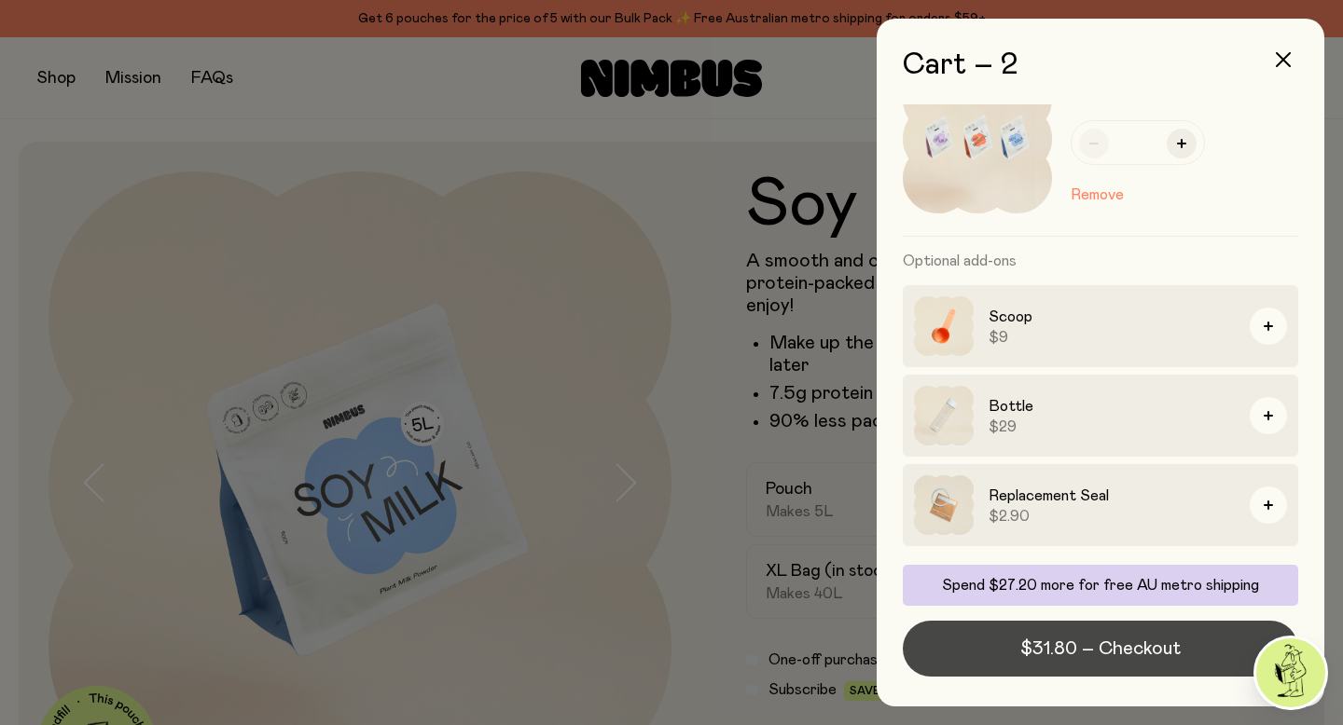
click at [1025, 650] on span "$31.80 – Checkout" at bounding box center [1100, 649] width 160 height 26
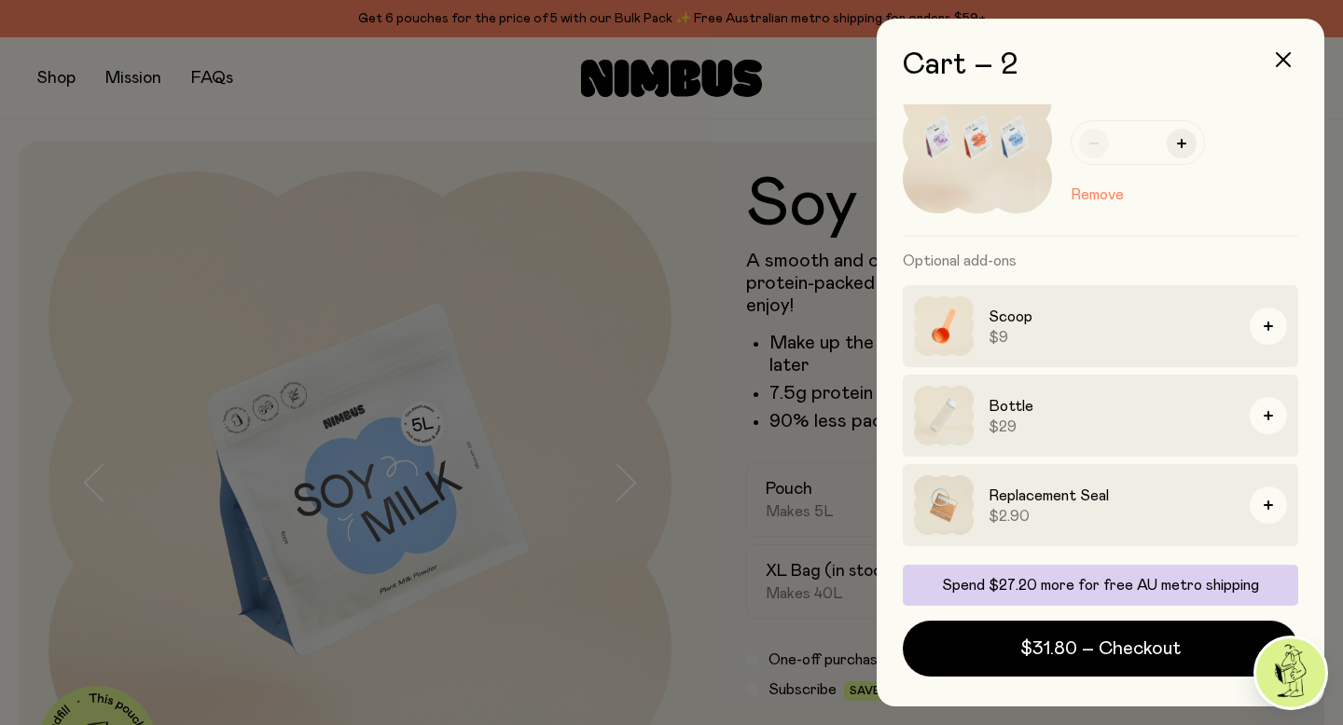
click at [653, 302] on div at bounding box center [671, 362] width 1343 height 725
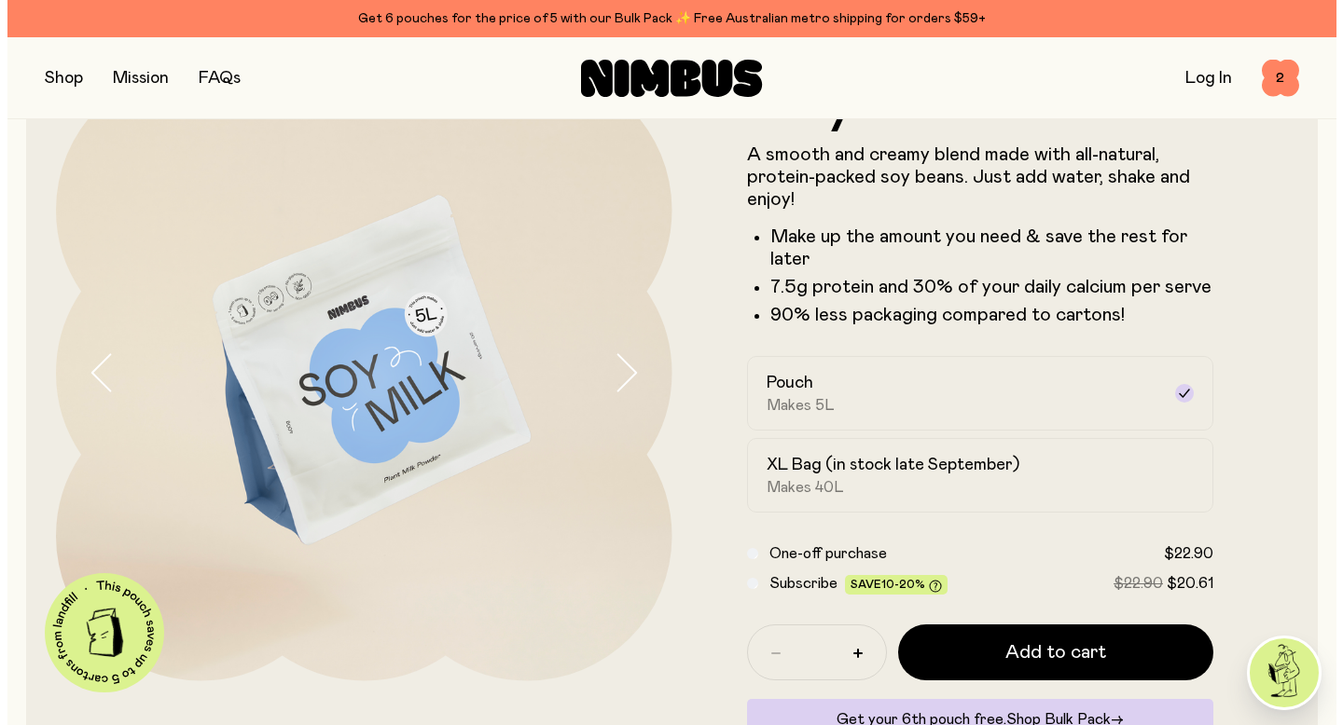
scroll to position [0, 0]
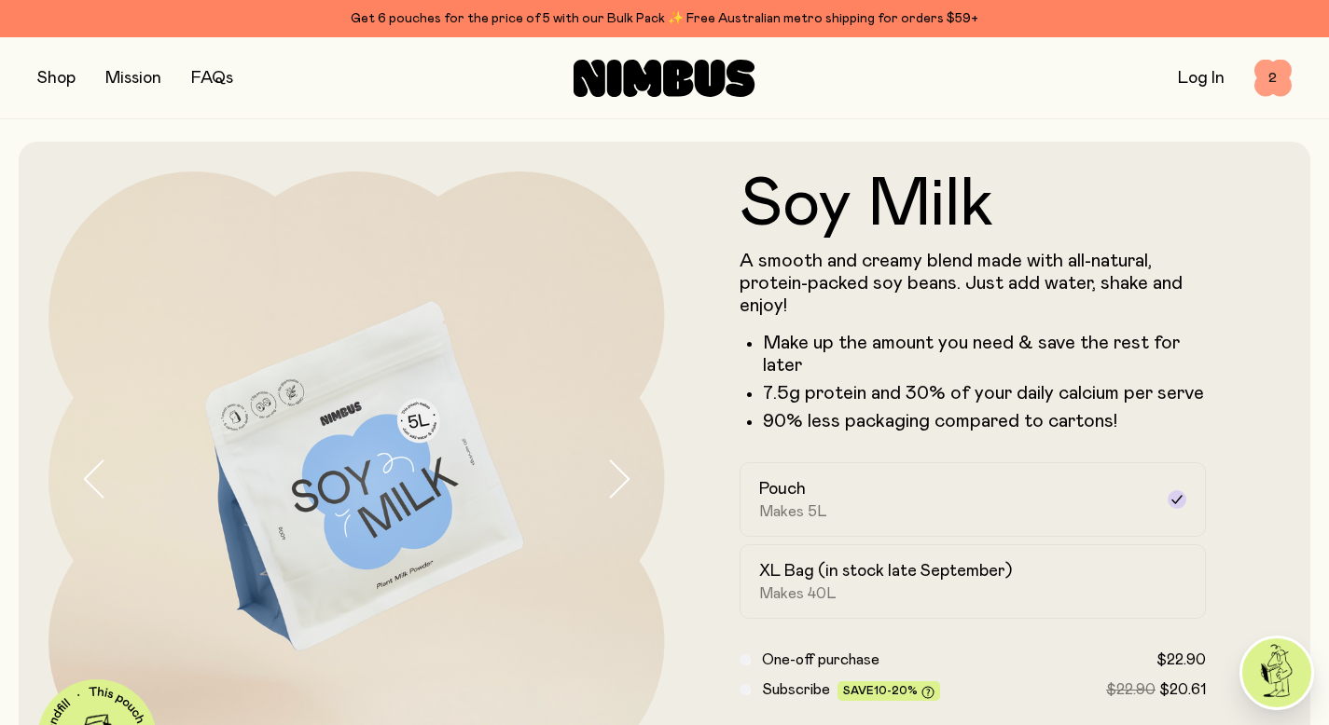
click at [1273, 81] on span "2" at bounding box center [1272, 78] width 37 height 37
